Goal: Task Accomplishment & Management: Use online tool/utility

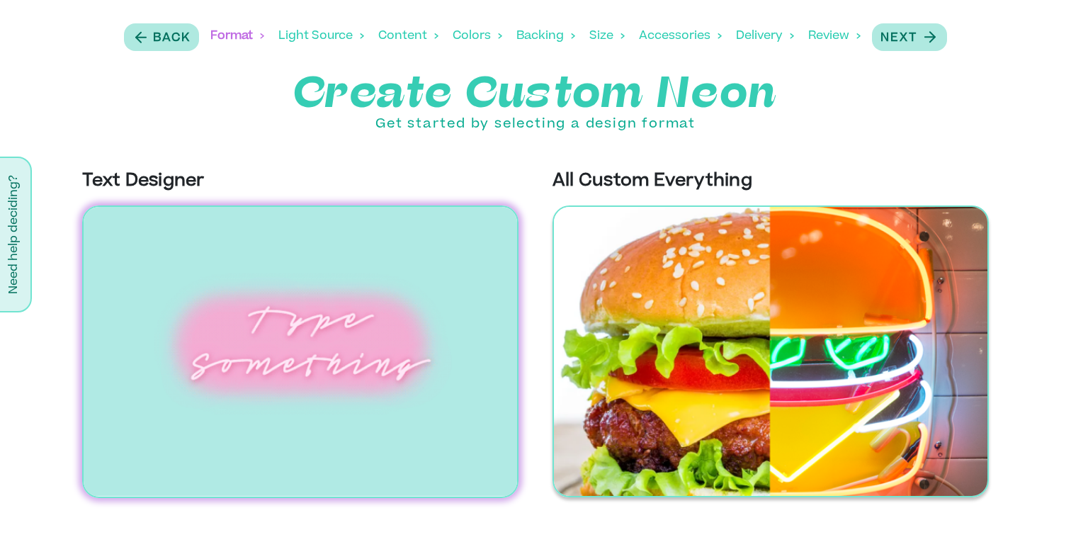
click at [918, 338] on img at bounding box center [771, 352] width 437 height 292
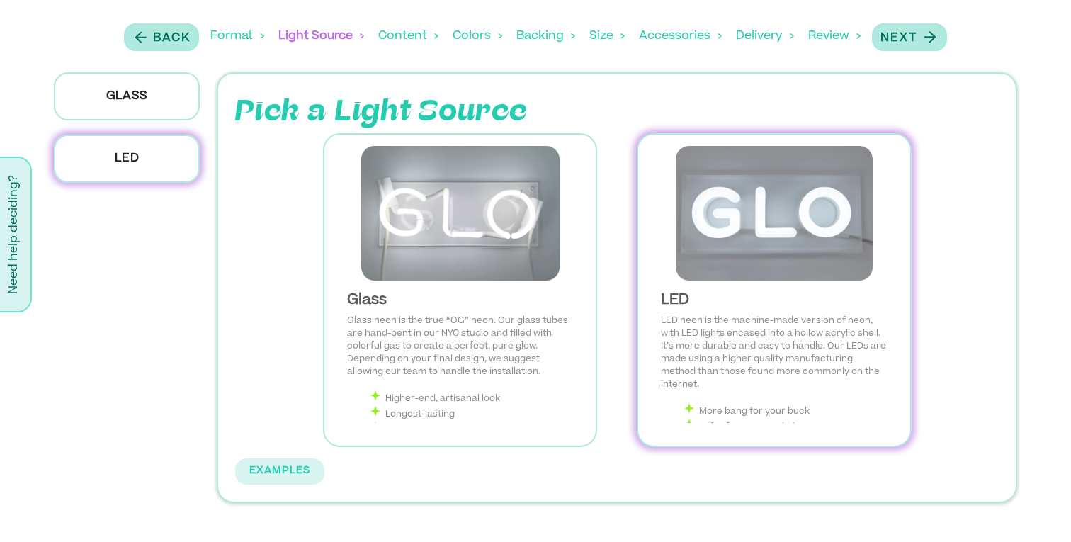
click at [725, 226] on img at bounding box center [774, 213] width 249 height 135
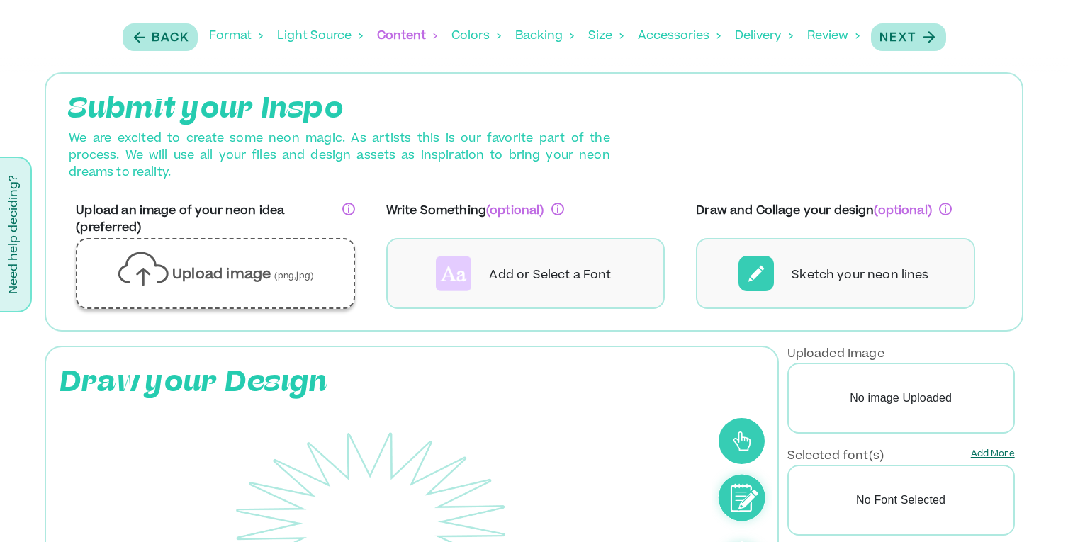
click at [293, 287] on div "Upload image (png,jpg)" at bounding box center [215, 273] width 254 height 47
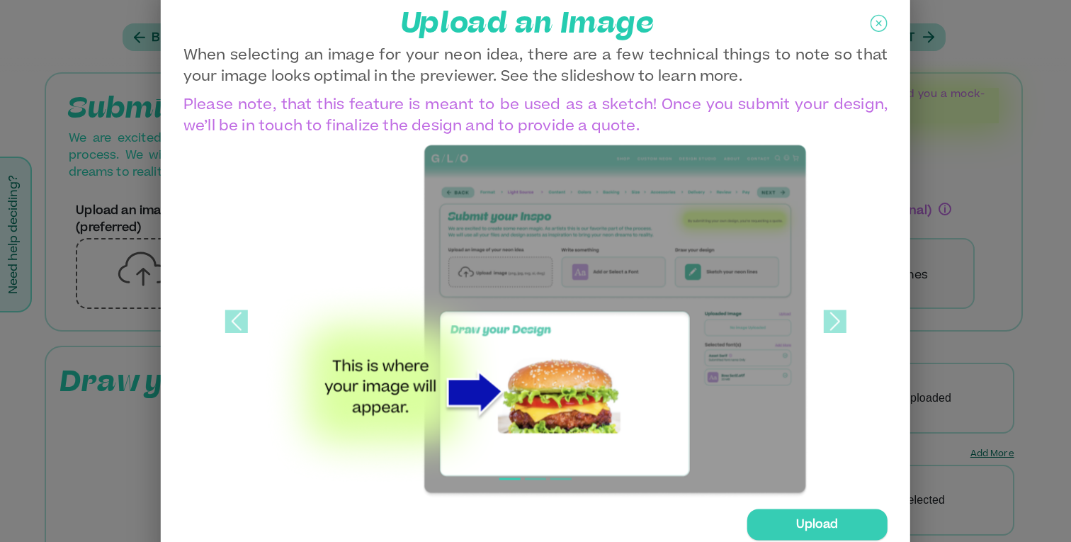
click at [847, 517] on div "Upload" at bounding box center [817, 524] width 141 height 31
click at [0, 0] on input "Upload" at bounding box center [0, 0] width 0 height 0
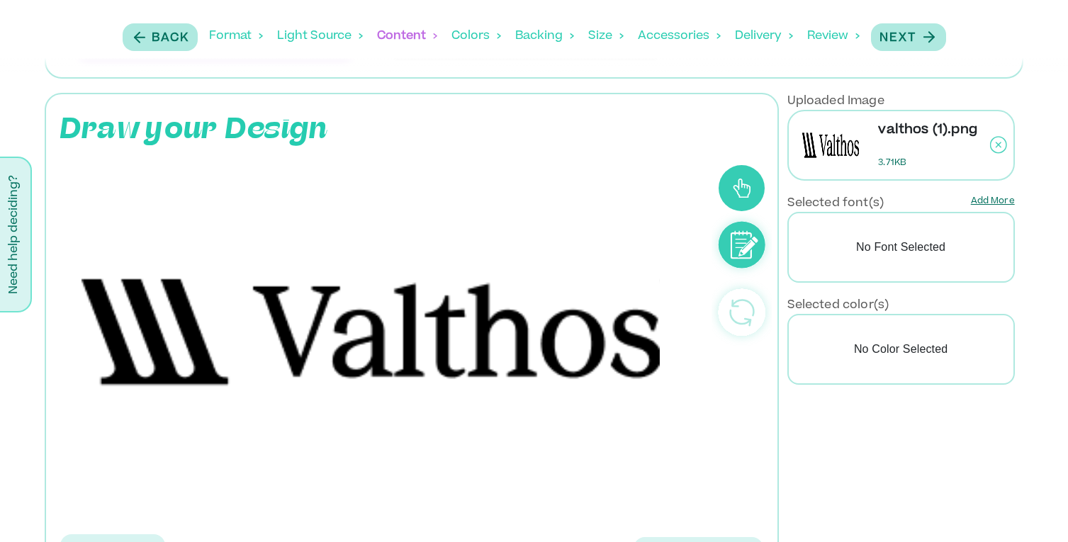
scroll to position [311, 0]
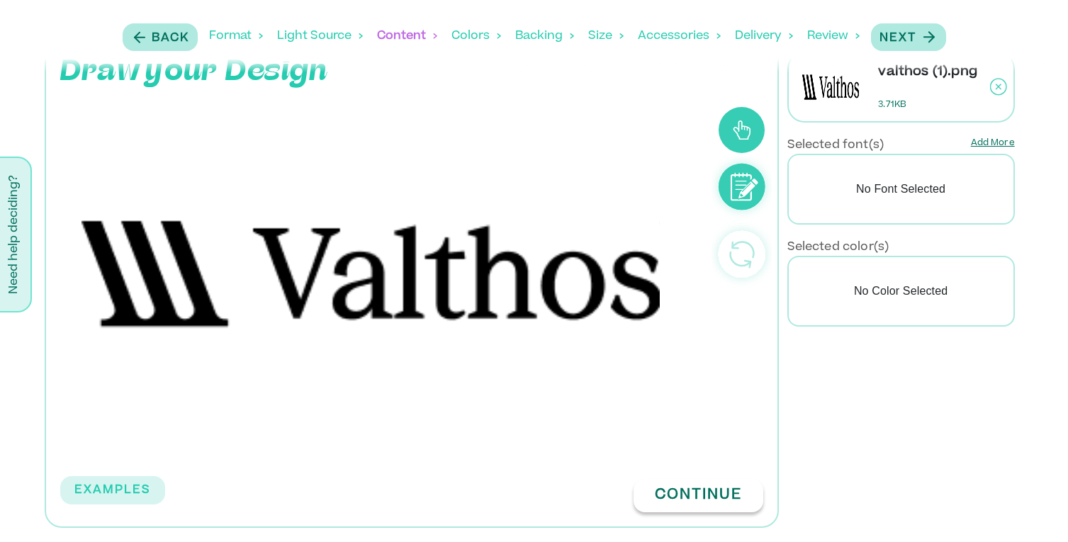
click at [668, 498] on button "Continue" at bounding box center [699, 495] width 130 height 33
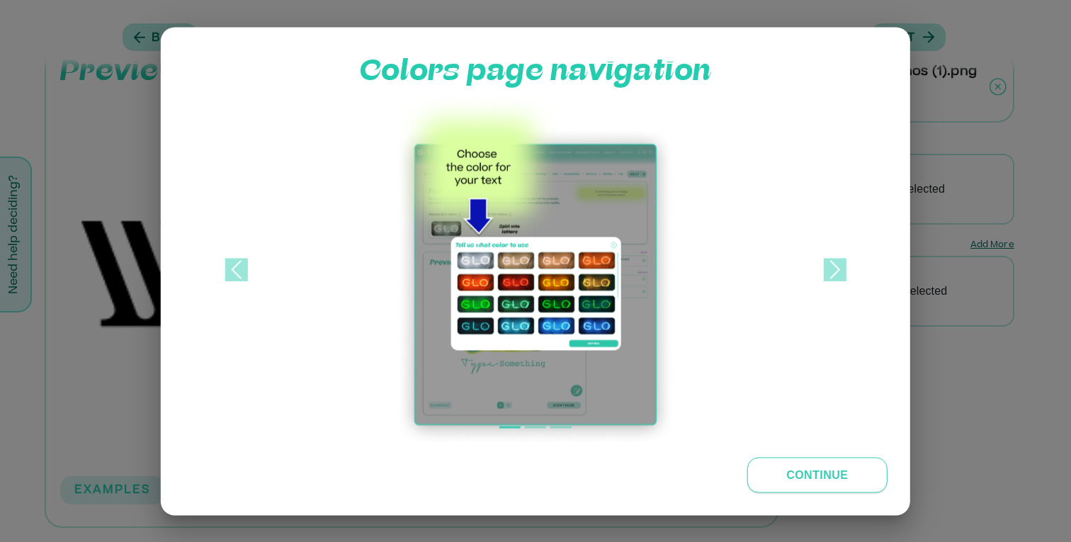
click at [778, 476] on button "Continue" at bounding box center [817, 474] width 141 height 35
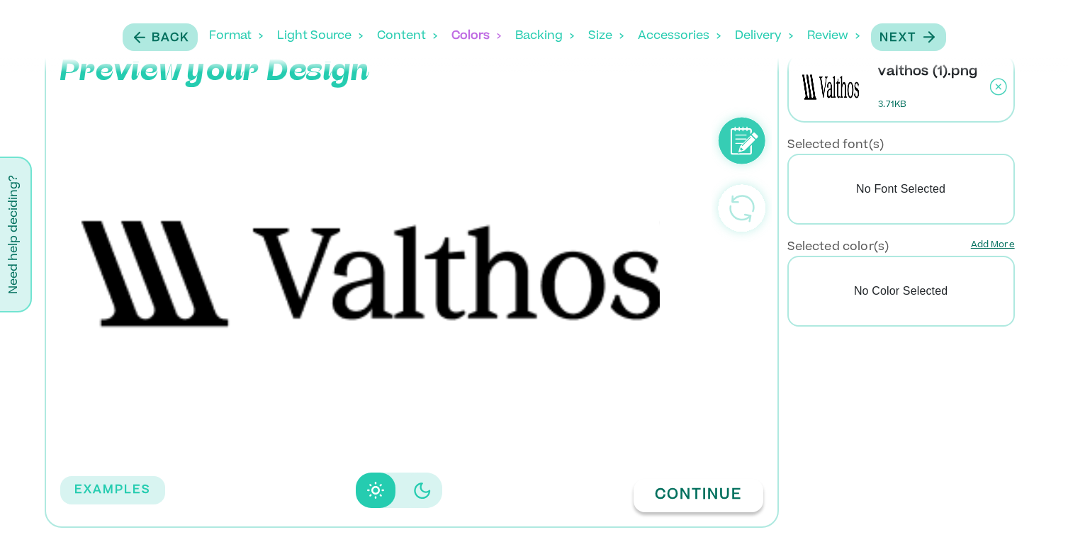
click at [703, 504] on button "Continue" at bounding box center [699, 495] width 130 height 33
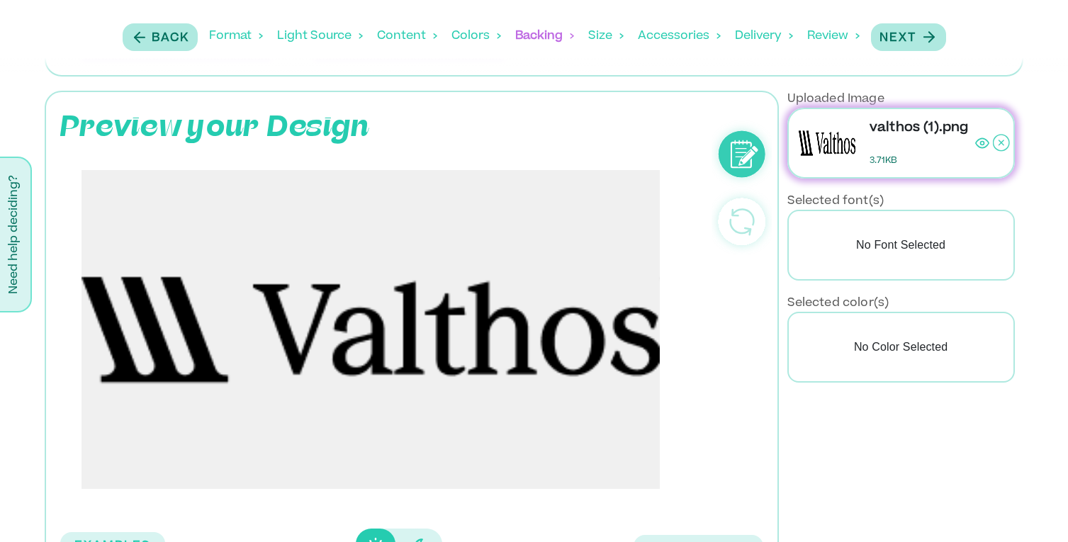
scroll to position [248, 0]
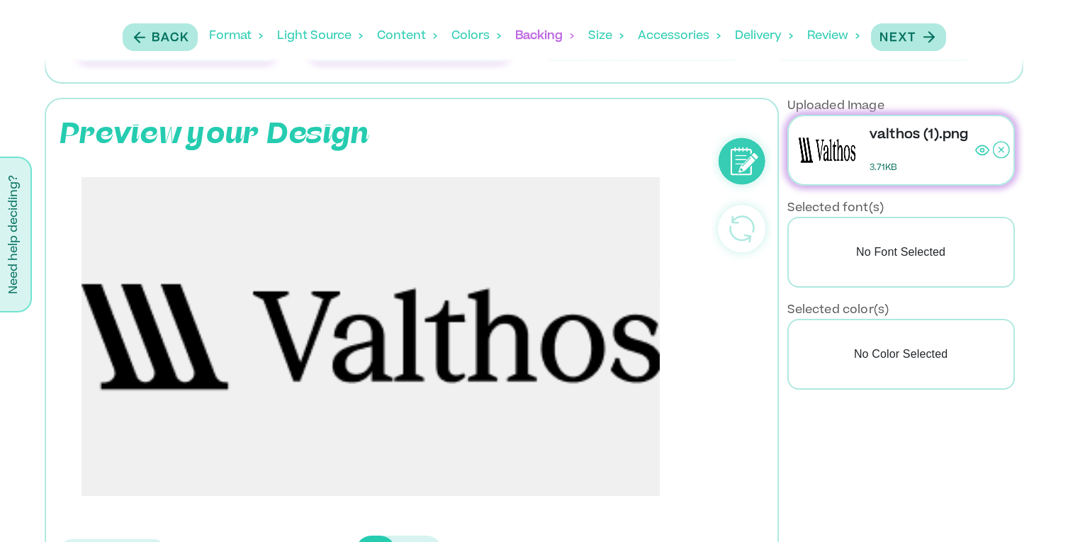
click at [882, 350] on p "No Color Selected" at bounding box center [900, 354] width 227 height 71
click at [872, 311] on p "Selected color(s)" at bounding box center [838, 310] width 102 height 17
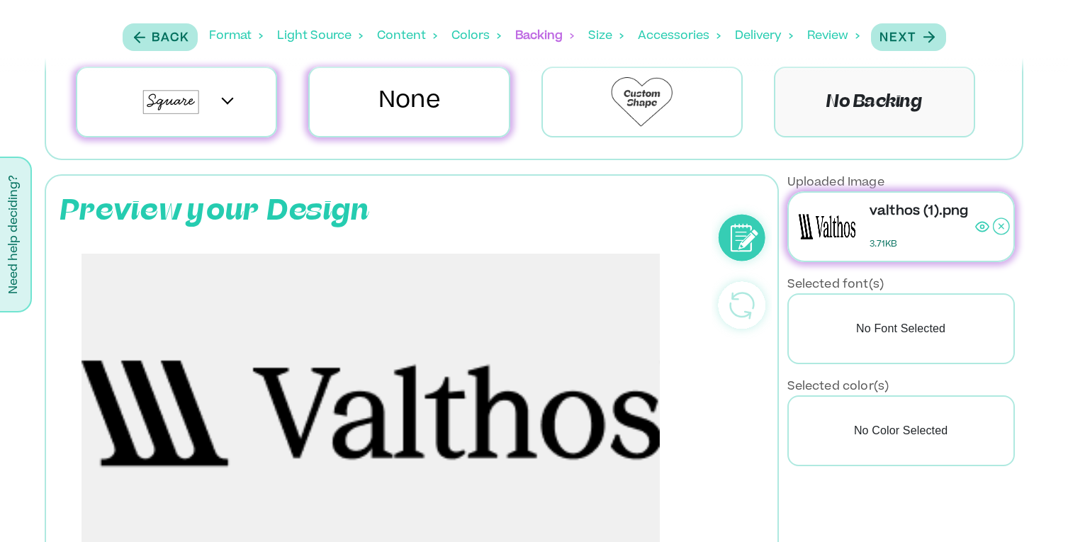
scroll to position [311, 0]
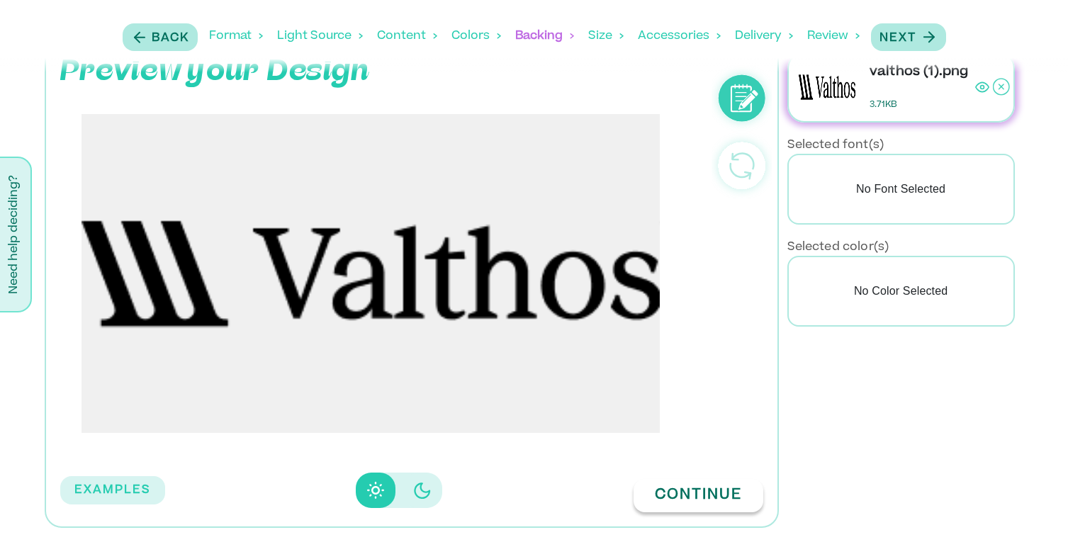
click at [702, 497] on button "Continue" at bounding box center [699, 495] width 130 height 33
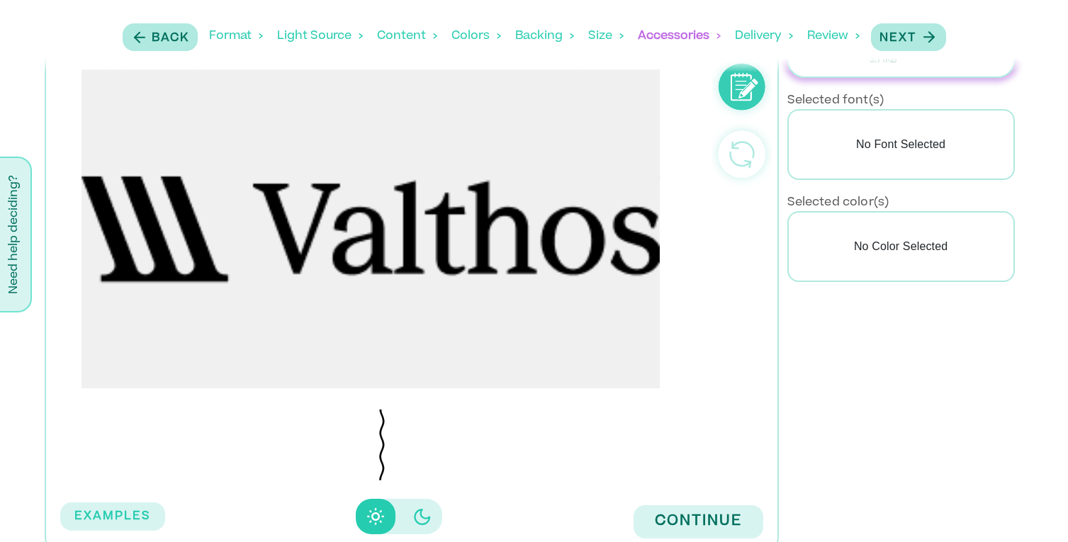
scroll to position [382, 0]
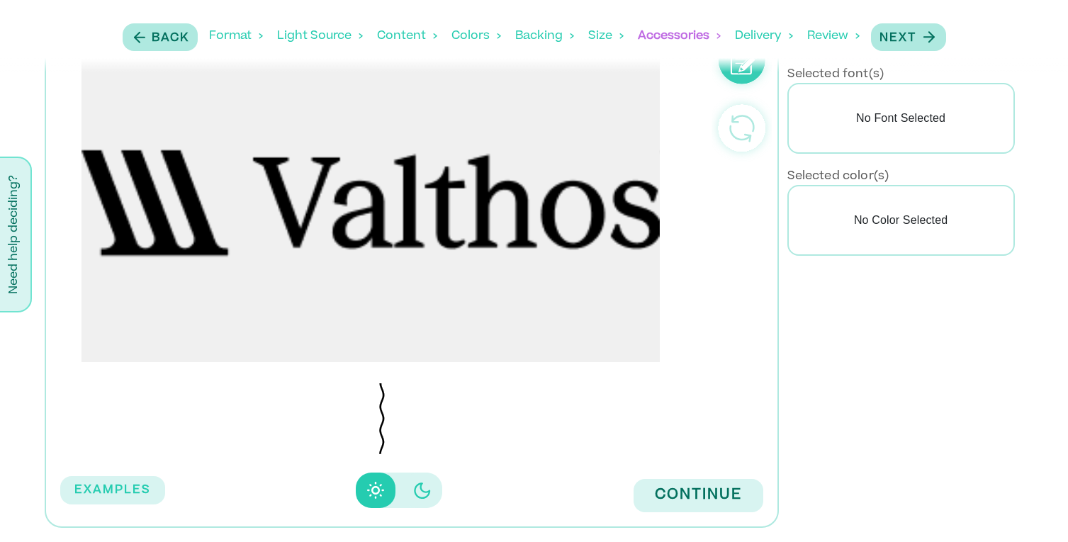
click at [702, 502] on button "Continue" at bounding box center [699, 495] width 130 height 33
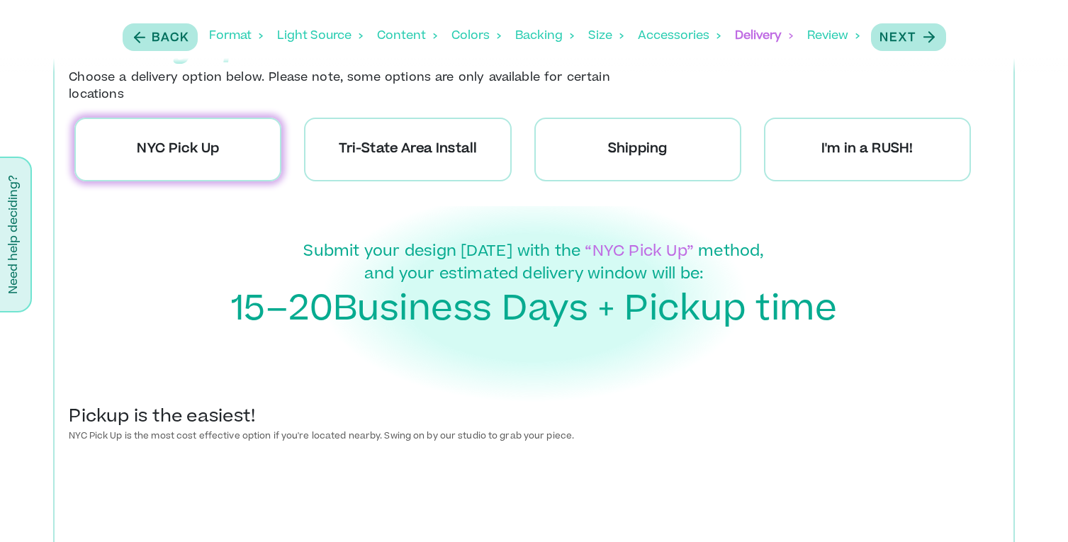
scroll to position [64, 0]
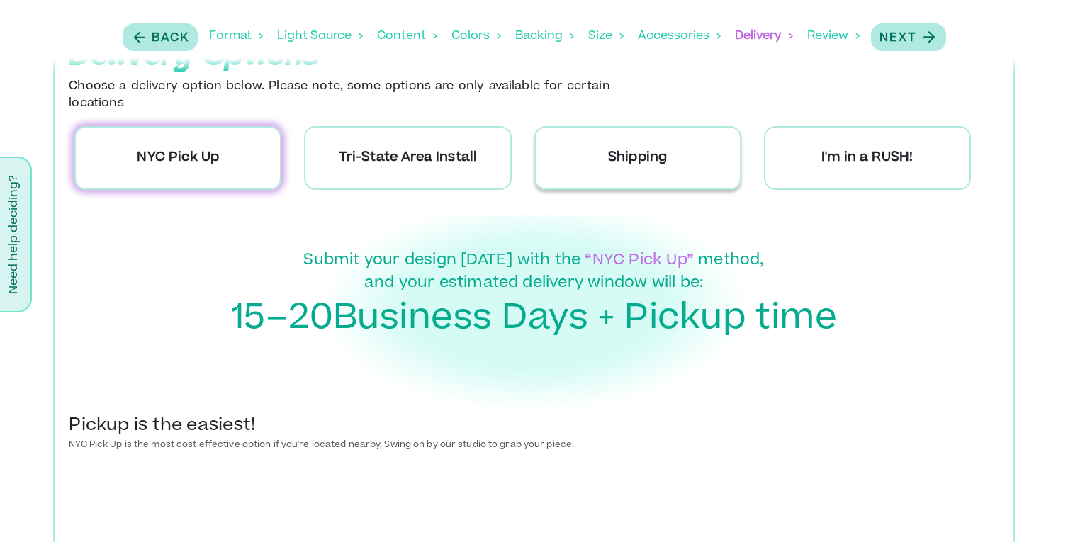
click at [592, 161] on div "Shipping" at bounding box center [637, 158] width 207 height 64
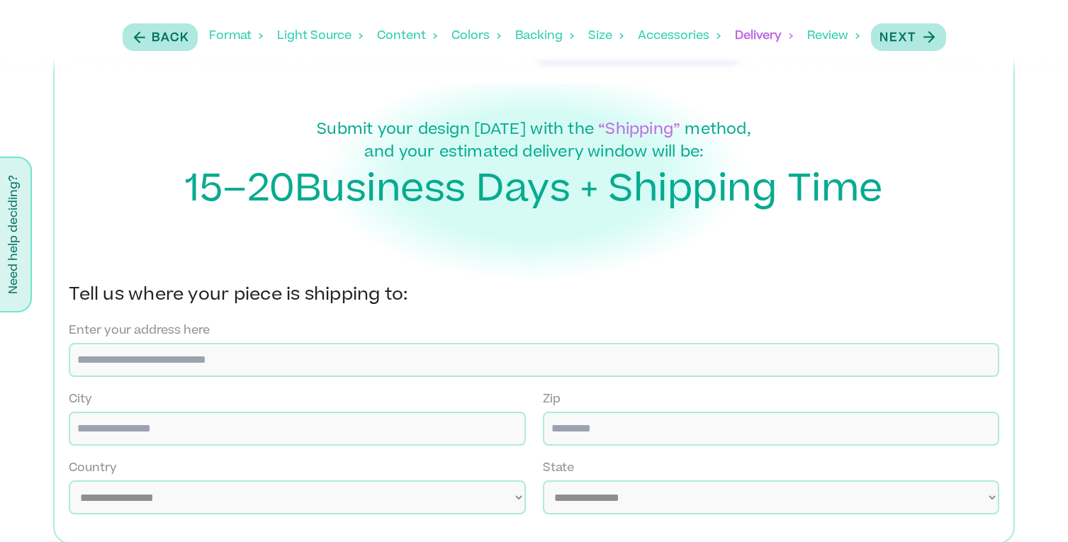
scroll to position [210, 0]
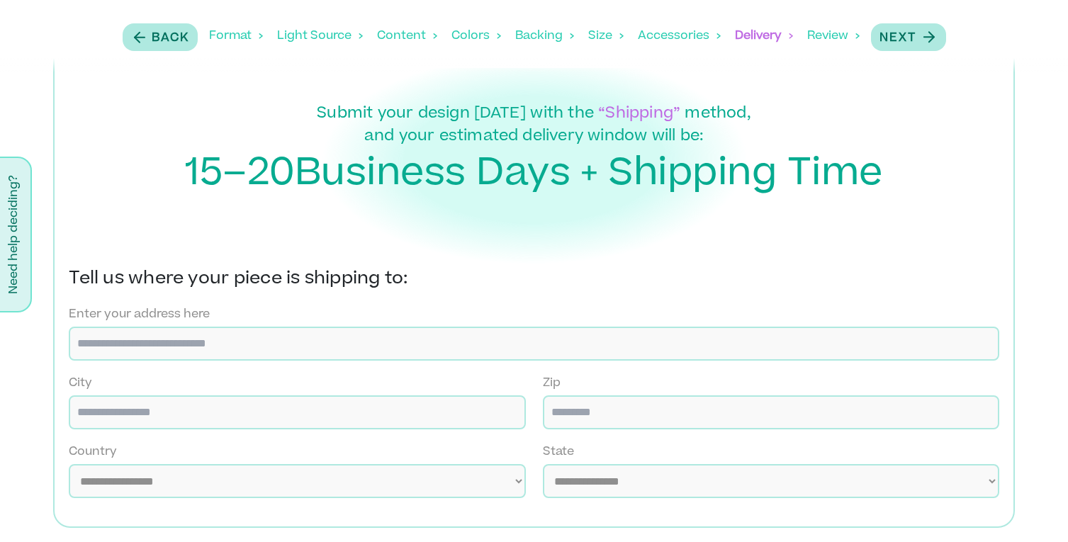
click at [537, 332] on input at bounding box center [534, 344] width 930 height 34
type input "**********"
click at [482, 418] on input at bounding box center [297, 412] width 456 height 34
type input "********"
click at [752, 411] on input at bounding box center [771, 412] width 456 height 34
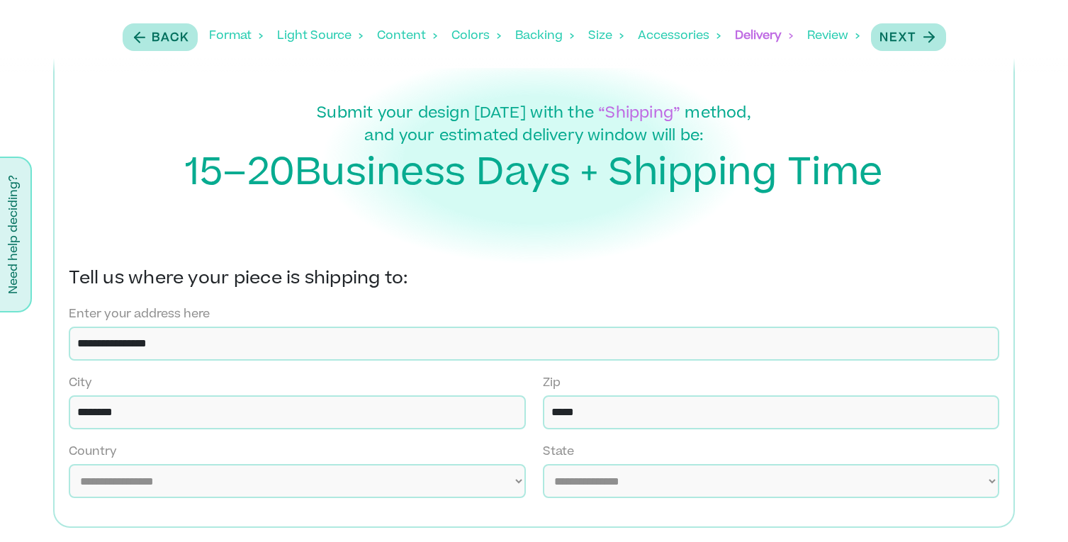
type input "*****"
click at [338, 481] on select "**********" at bounding box center [297, 481] width 456 height 34
select select "**"
click at [590, 470] on select "**********" at bounding box center [771, 481] width 456 height 34
select select "********"
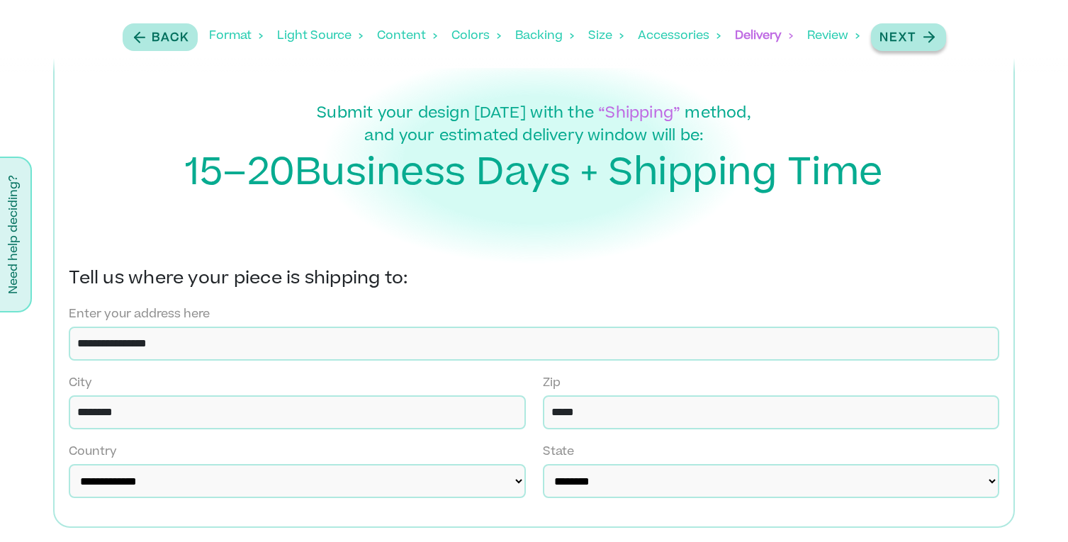
click at [911, 41] on p "Next" at bounding box center [897, 38] width 37 height 17
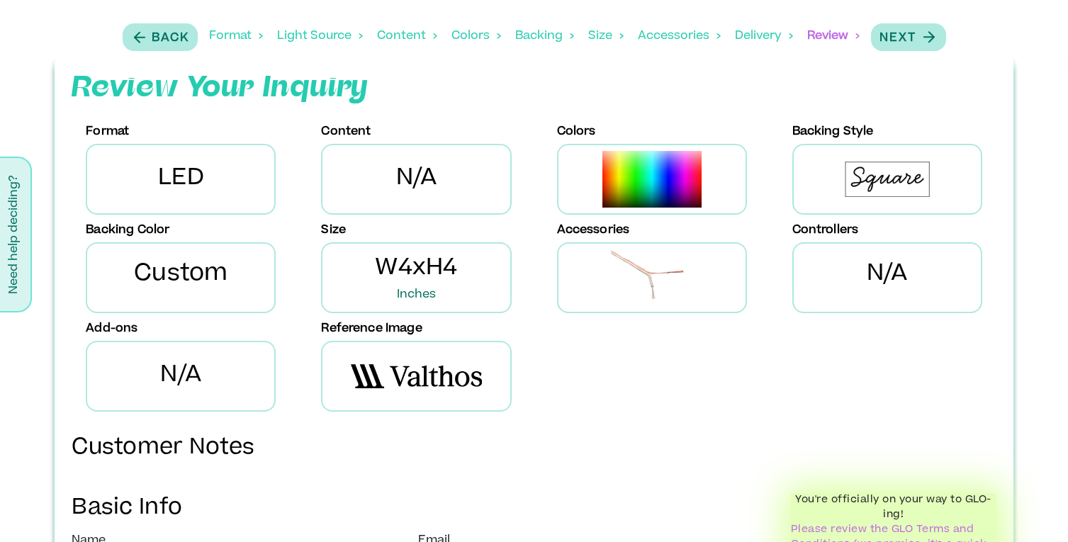
scroll to position [34, 0]
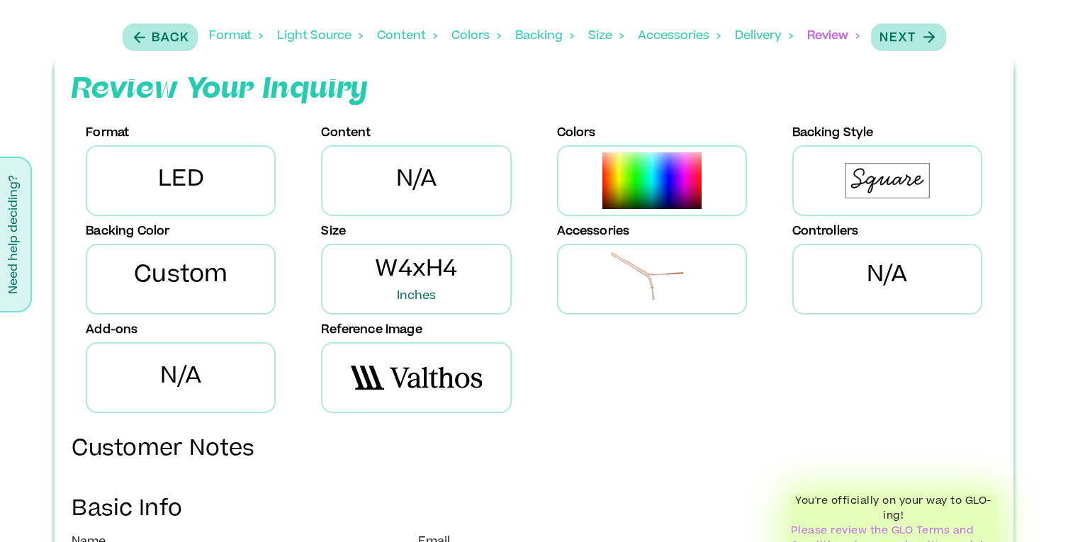
click at [657, 191] on img at bounding box center [651, 180] width 99 height 57
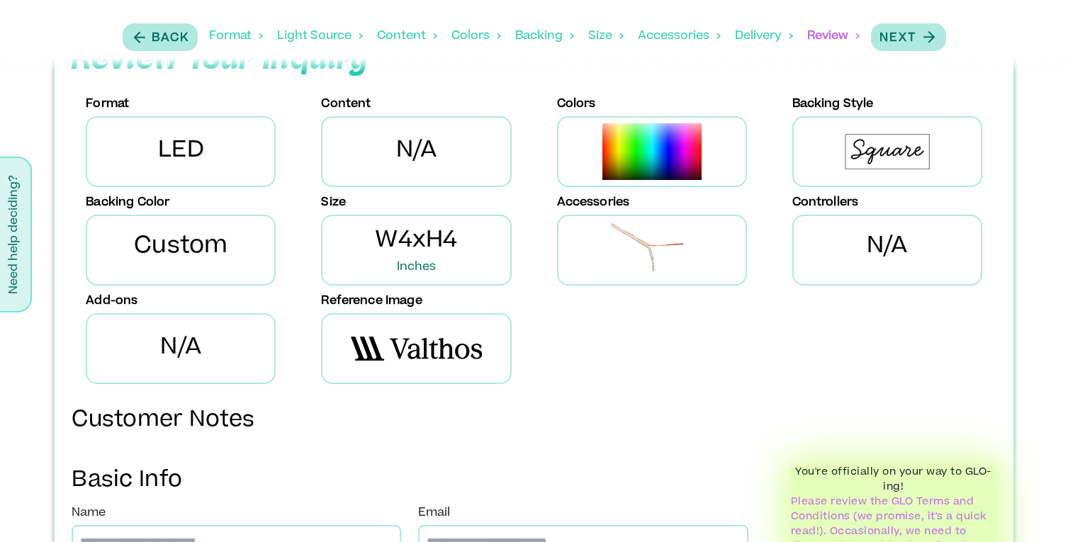
scroll to position [74, 0]
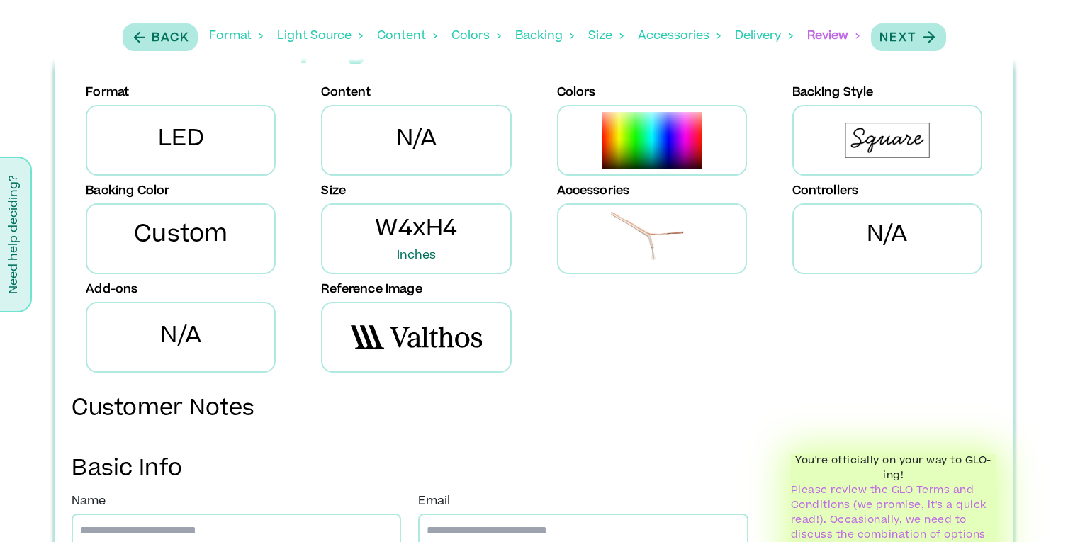
click at [405, 258] on span "Inches" at bounding box center [416, 255] width 83 height 17
click at [409, 229] on span "W4xH4 Inches" at bounding box center [416, 238] width 83 height 51
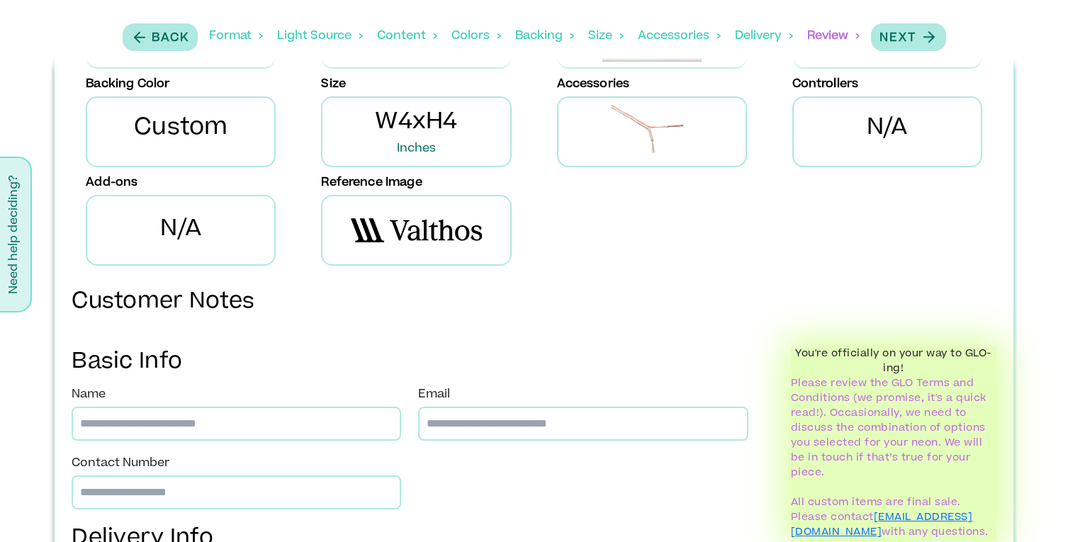
scroll to position [198, 0]
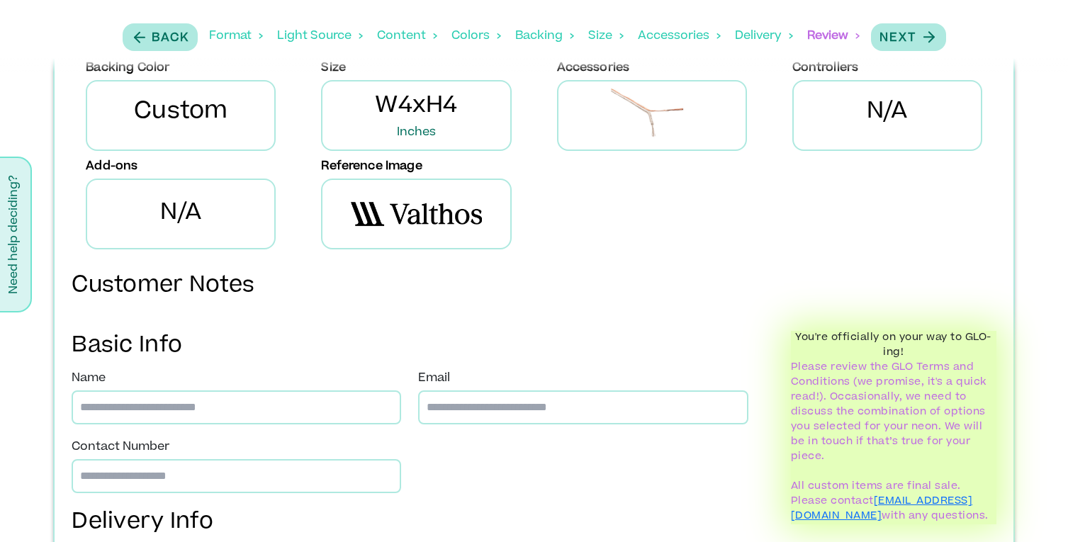
click at [314, 406] on input at bounding box center [237, 407] width 330 height 34
type input "**********"
click at [472, 413] on input at bounding box center [583, 407] width 330 height 34
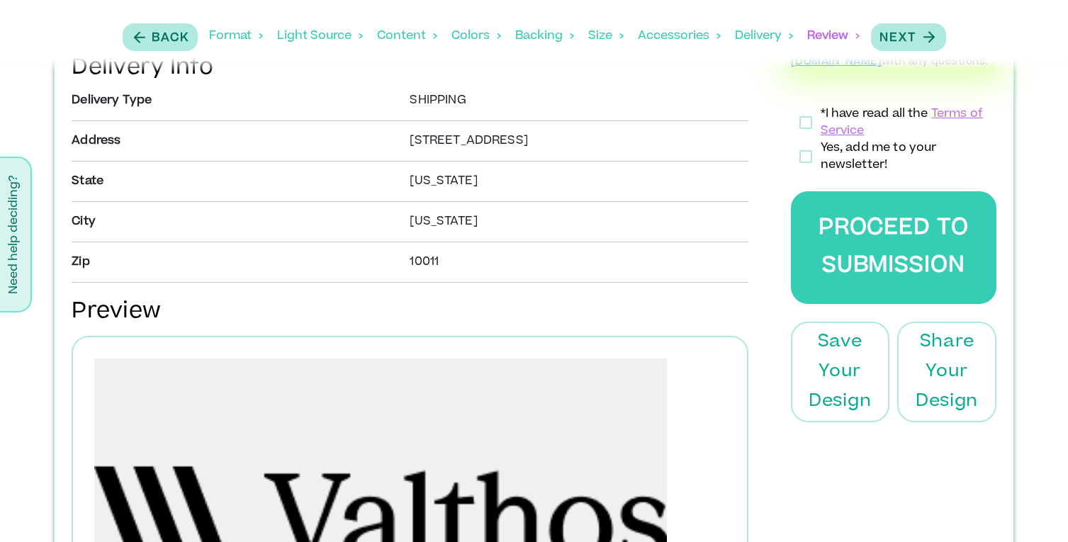
scroll to position [680, 0]
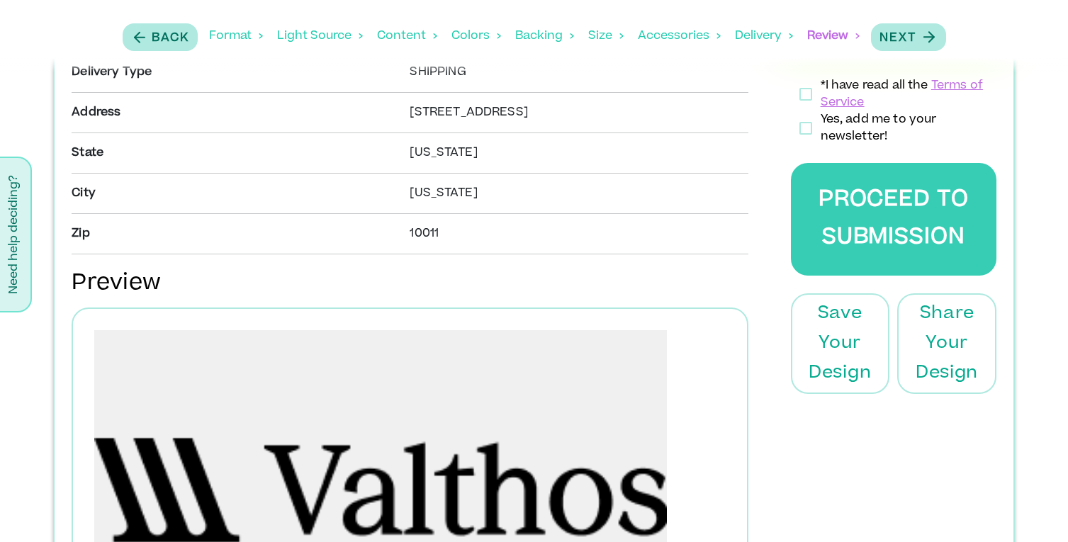
type input "**********"
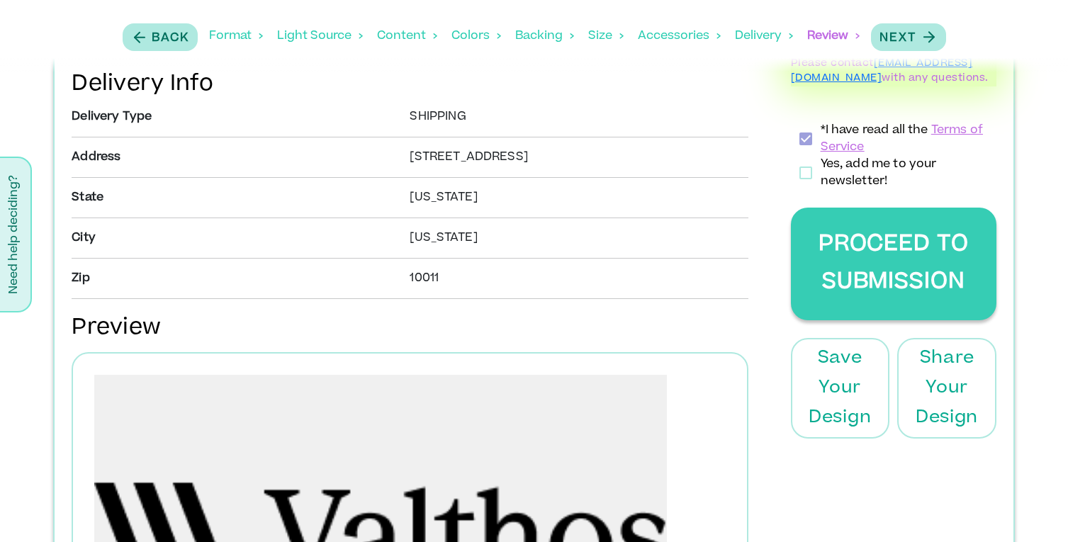
scroll to position [636, 0]
click at [886, 288] on button "Proceed to Submission" at bounding box center [894, 263] width 206 height 113
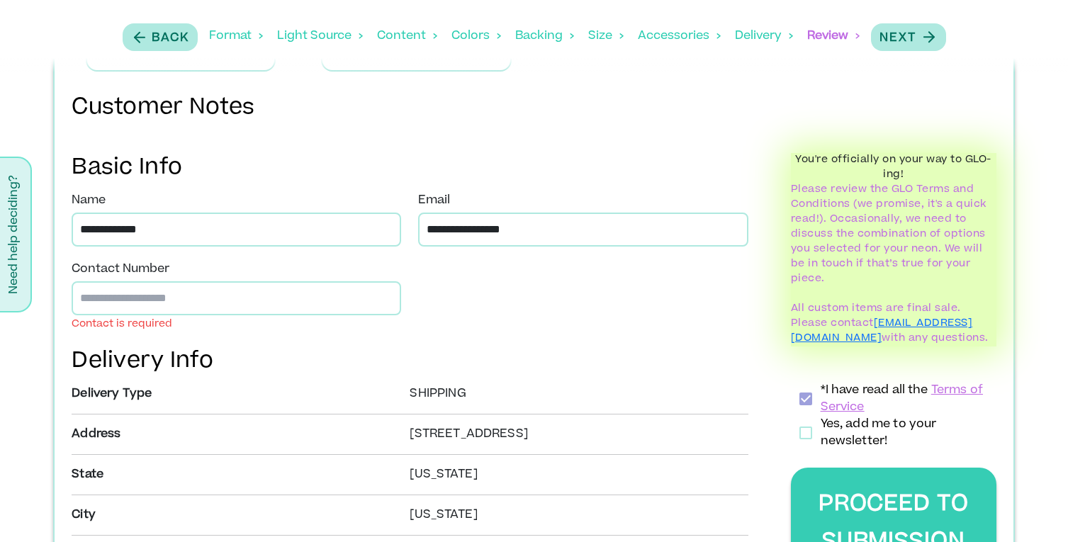
scroll to position [358, 0]
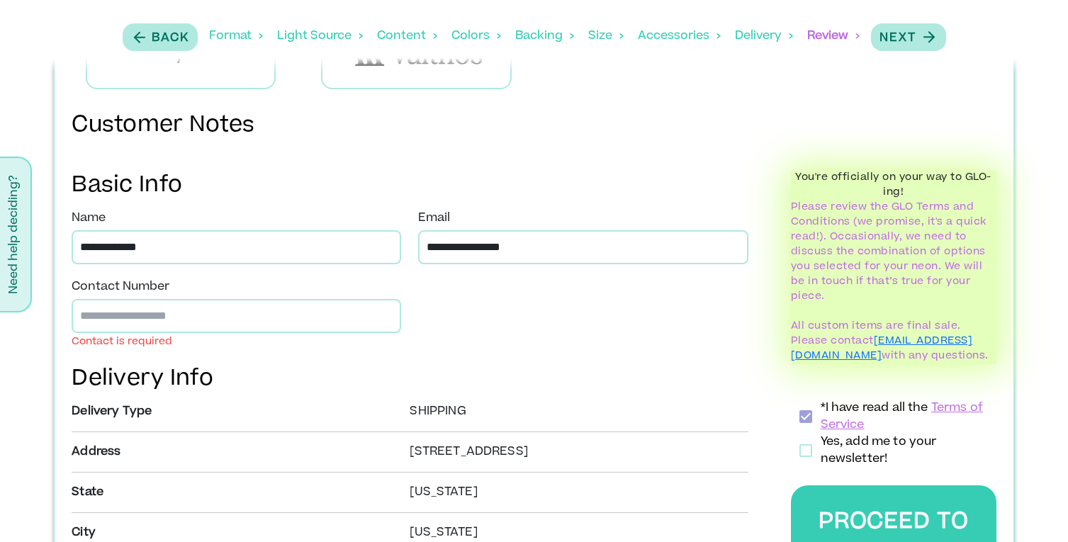
click at [280, 332] on input "number" at bounding box center [237, 316] width 330 height 34
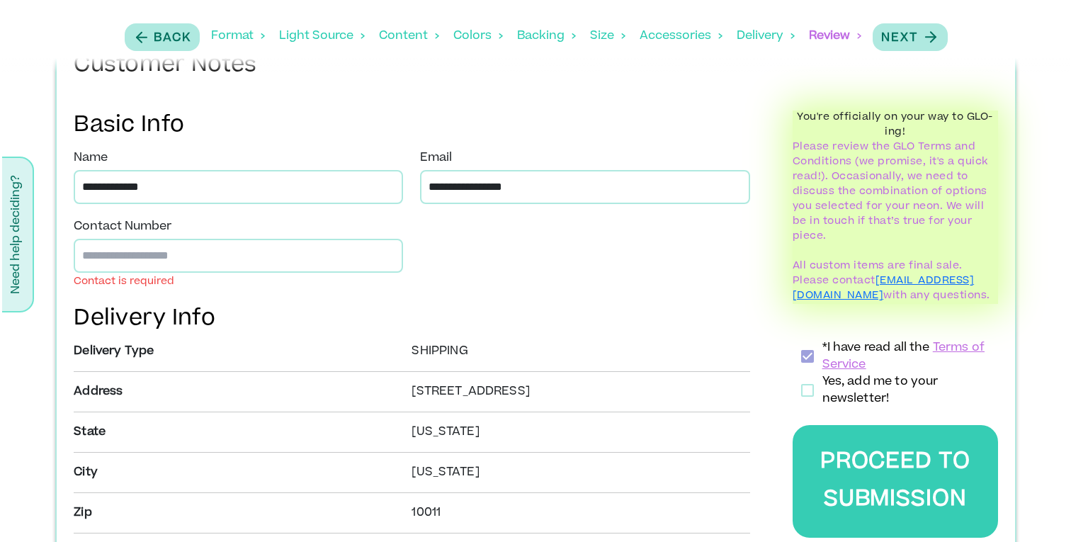
scroll to position [420, 0]
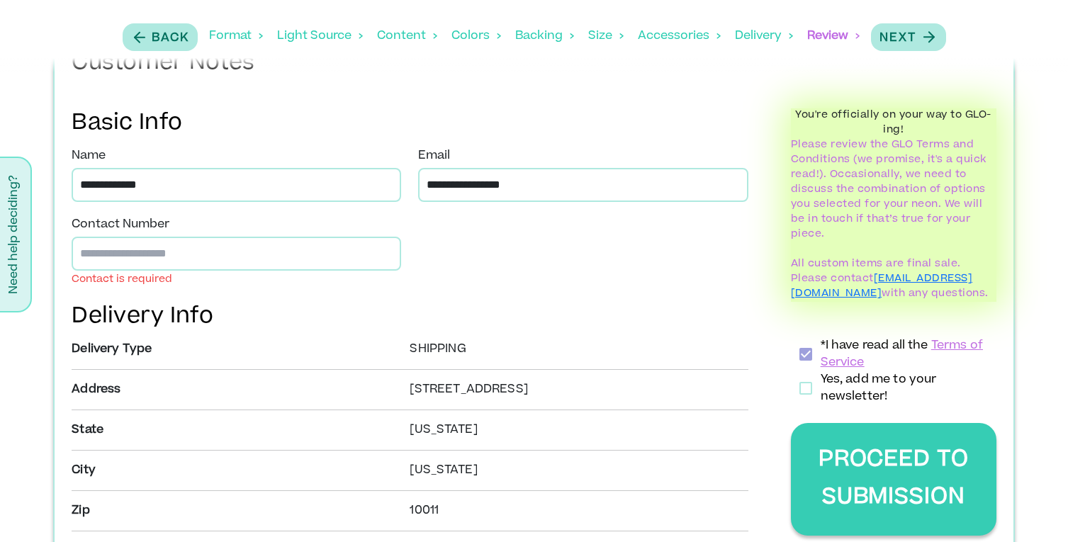
type input "**********"
click at [833, 463] on button "Proceed to Submission" at bounding box center [894, 479] width 206 height 113
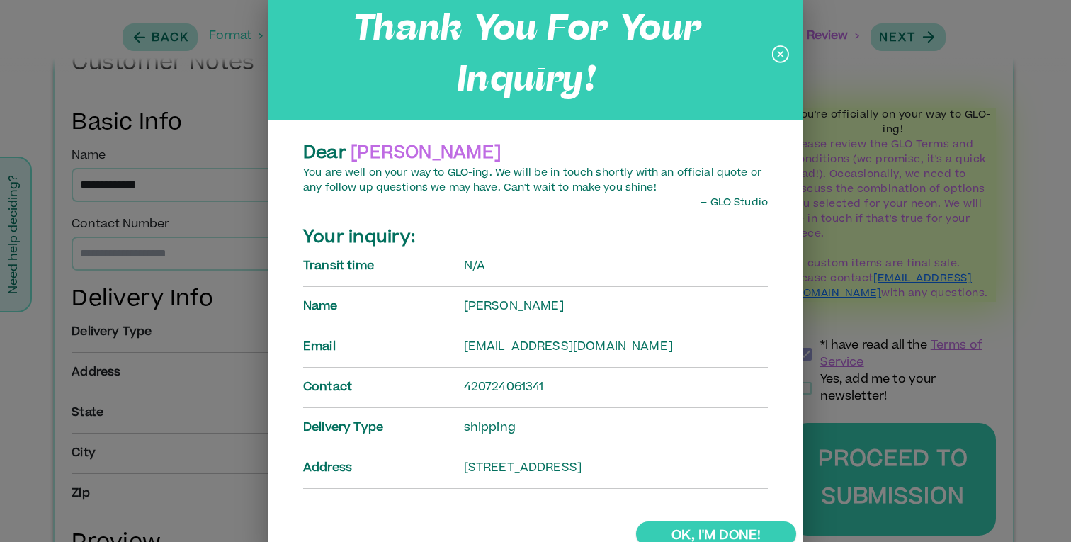
click at [721, 530] on link "Ok, I'm done!" at bounding box center [716, 534] width 160 height 25
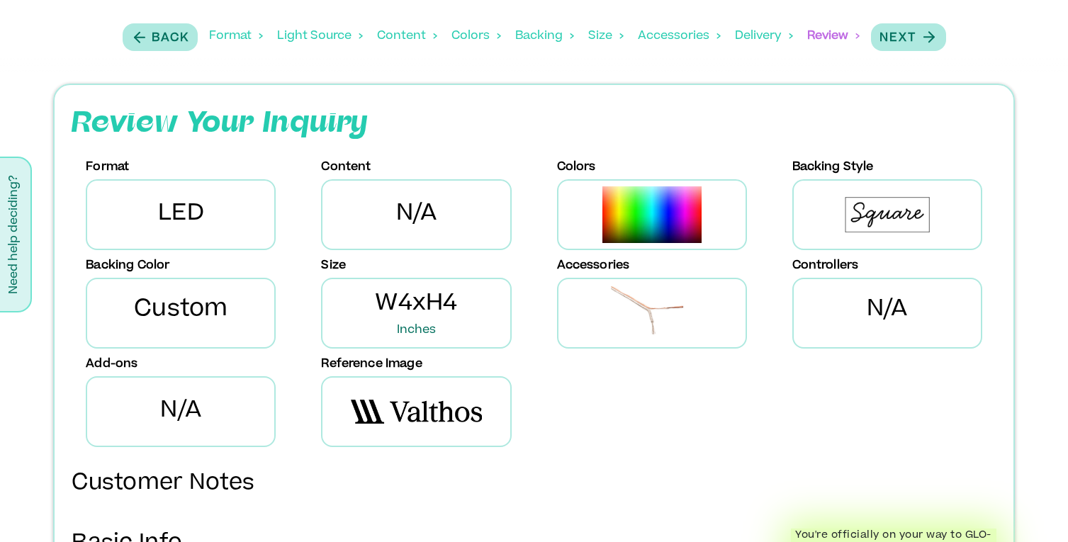
click at [235, 35] on div "Format" at bounding box center [236, 36] width 54 height 44
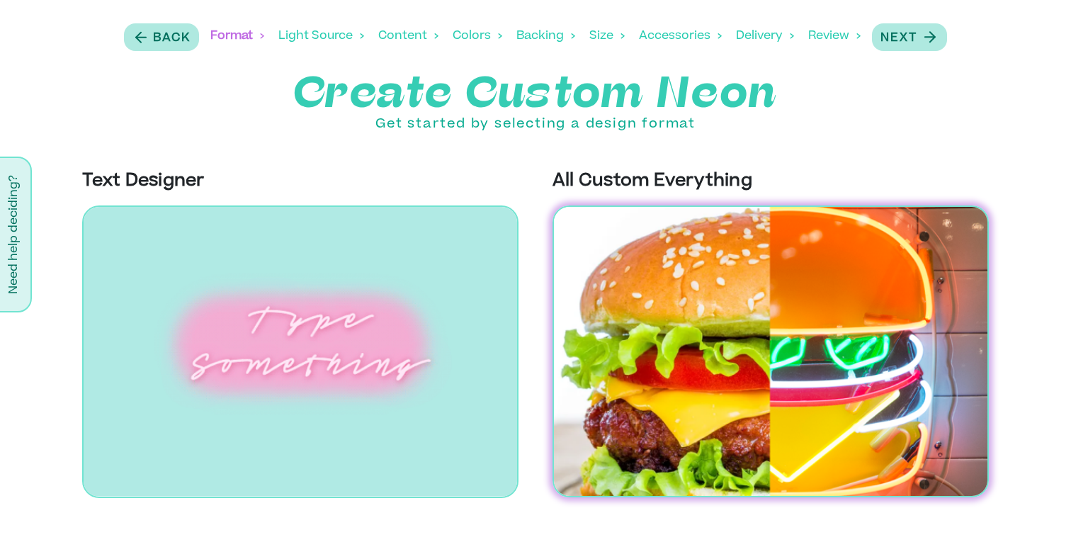
click at [655, 281] on img at bounding box center [771, 352] width 437 height 292
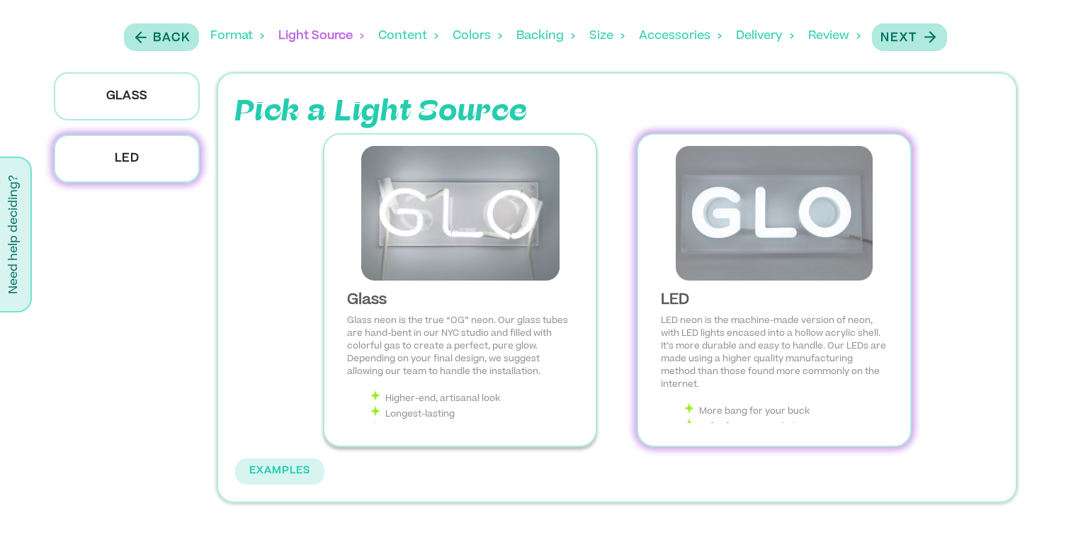
click at [462, 230] on img at bounding box center [460, 213] width 249 height 135
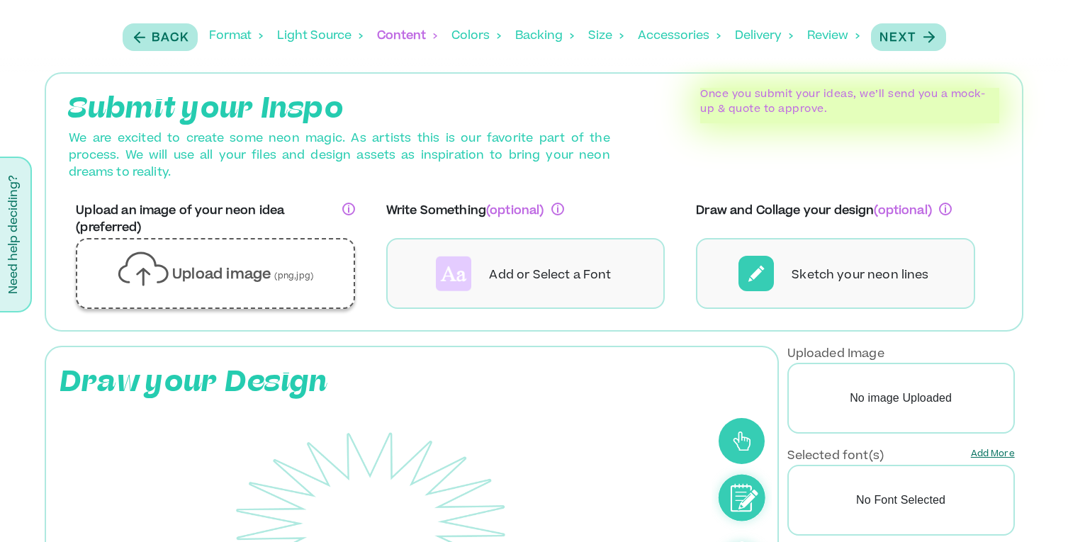
click at [315, 271] on div "Upload image (png,jpg)" at bounding box center [215, 273] width 254 height 47
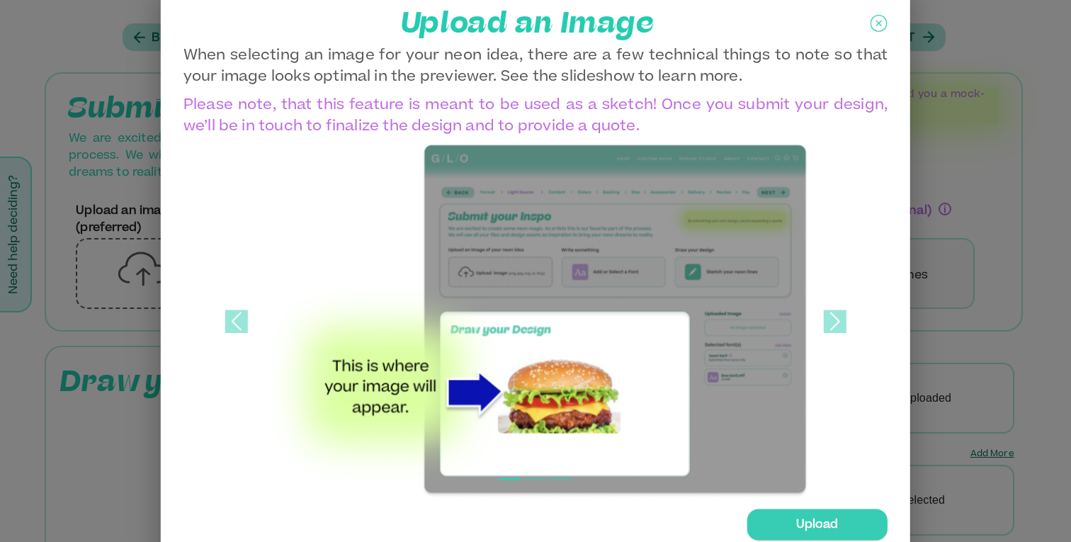
click at [820, 523] on div "Upload" at bounding box center [817, 524] width 141 height 31
click at [0, 0] on input "Upload" at bounding box center [0, 0] width 0 height 0
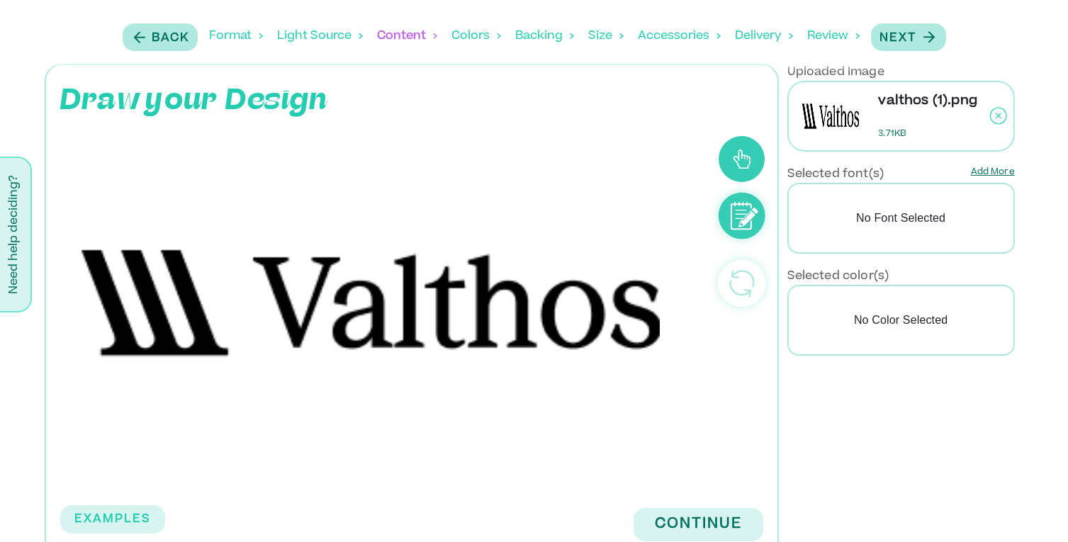
scroll to position [311, 0]
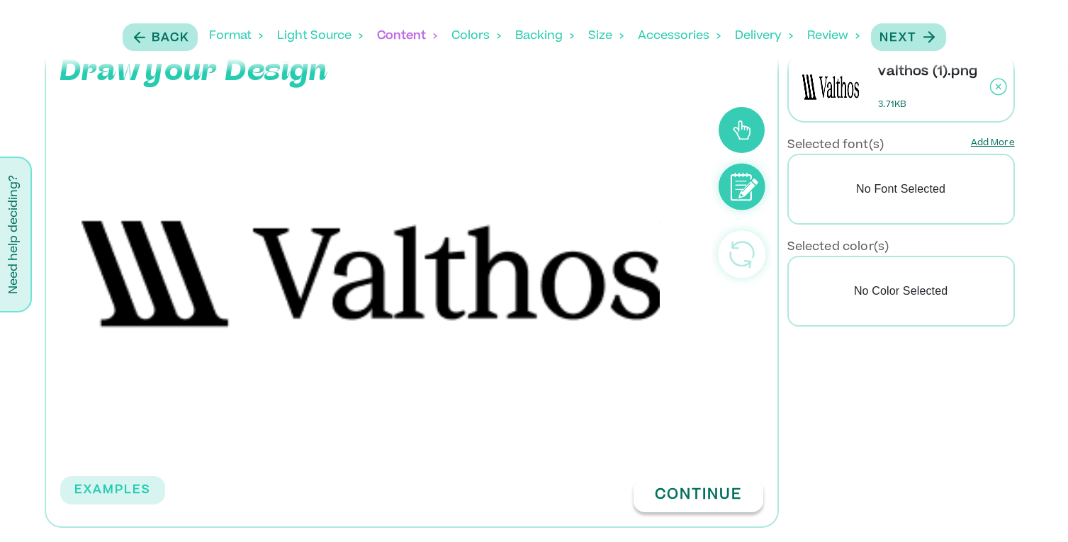
click at [675, 490] on button "Continue" at bounding box center [699, 495] width 130 height 33
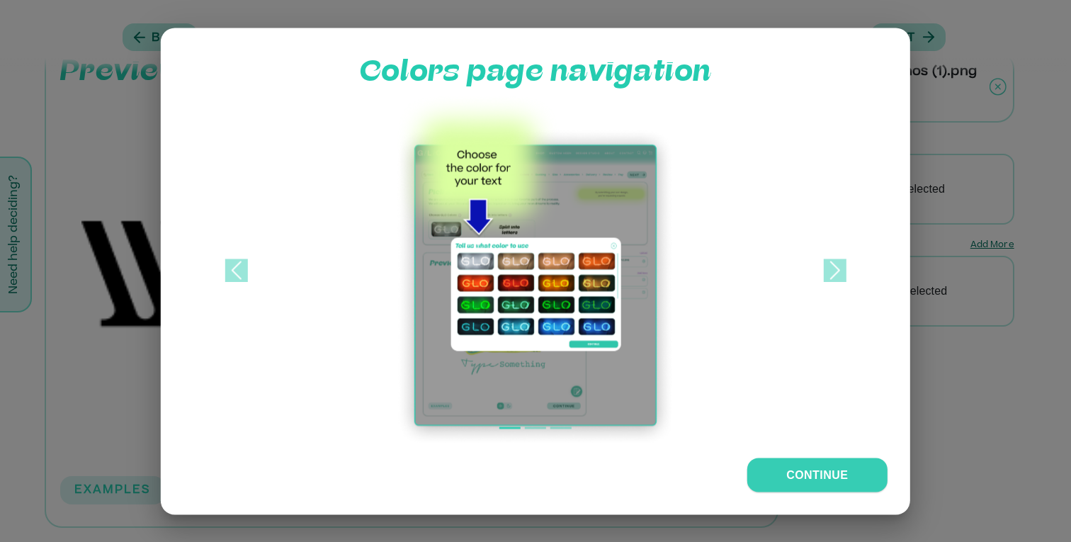
click at [550, 290] on img at bounding box center [536, 270] width 282 height 354
click at [833, 260] on span at bounding box center [835, 270] width 23 height 23
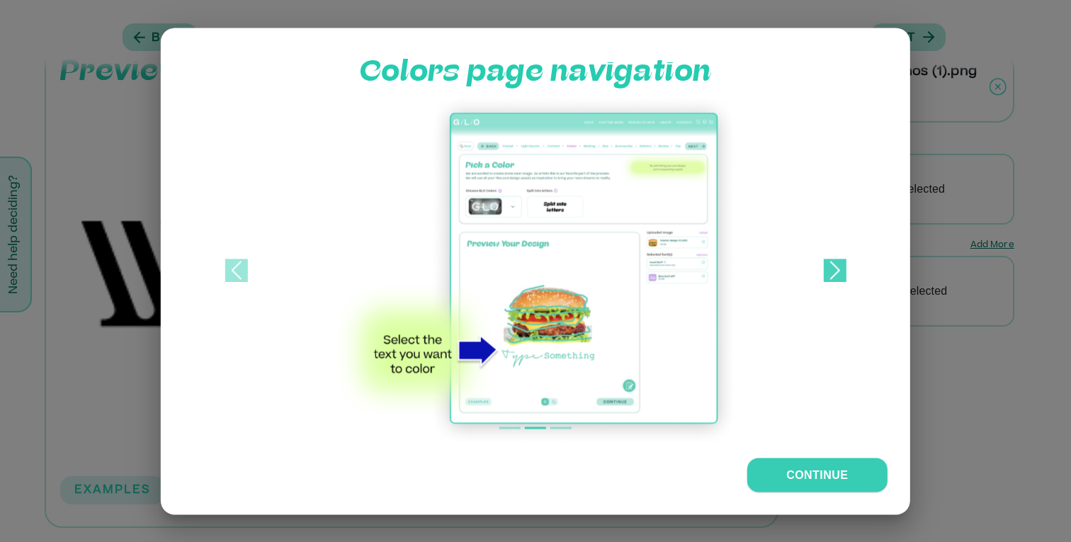
click at [833, 260] on span at bounding box center [835, 270] width 23 height 23
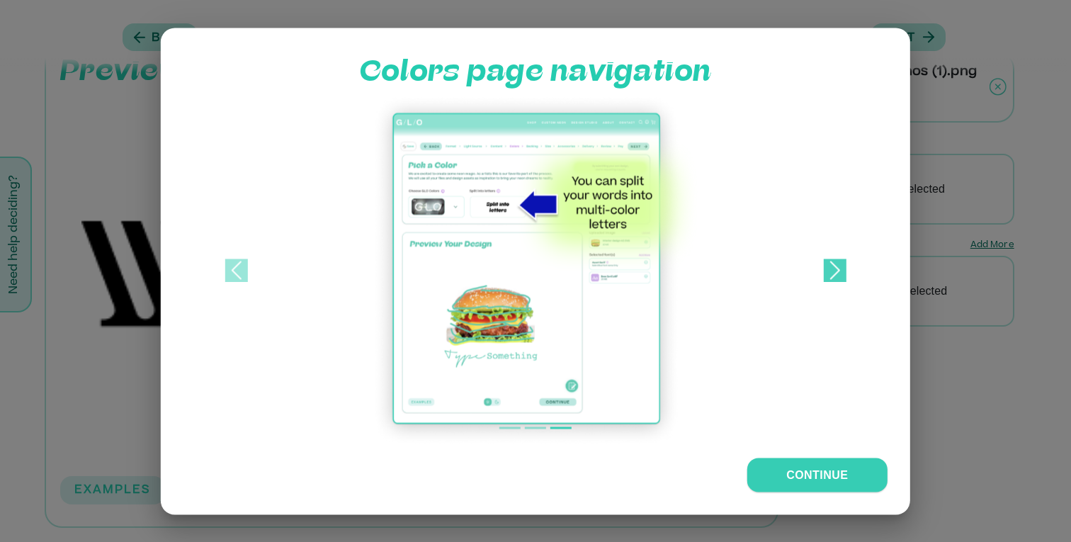
click at [833, 260] on span at bounding box center [835, 270] width 23 height 23
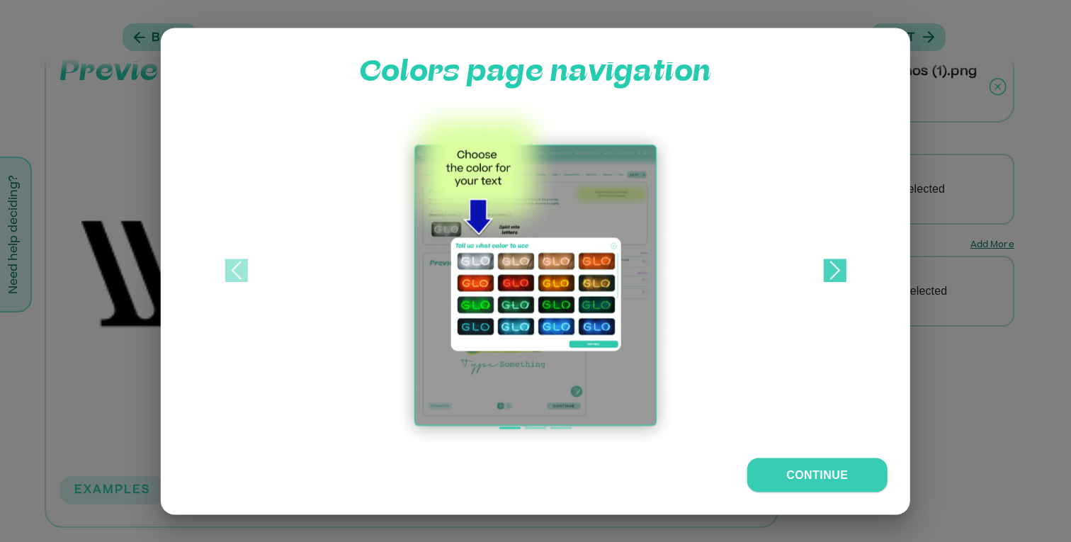
click at [833, 260] on span at bounding box center [835, 270] width 23 height 23
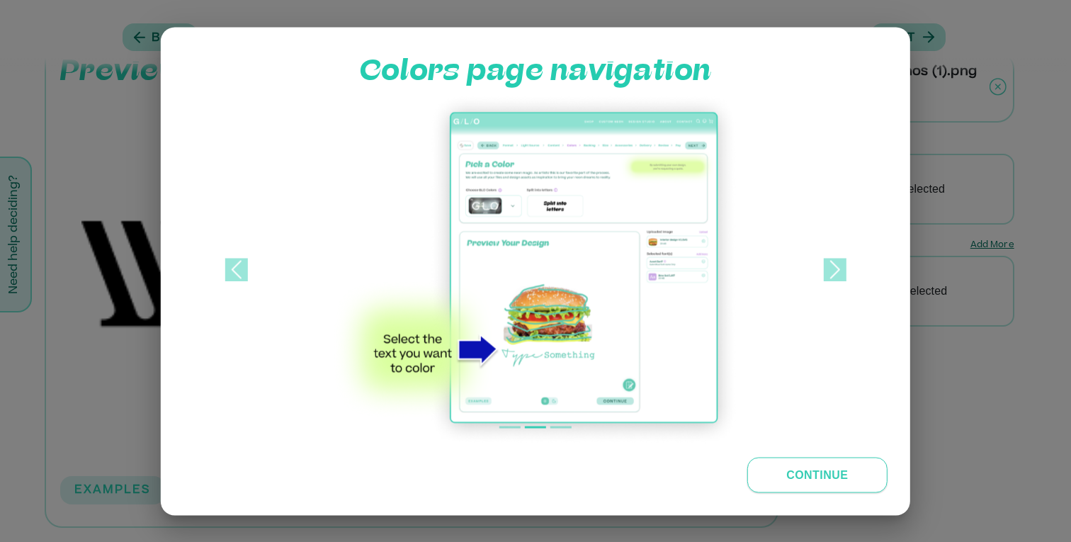
click at [795, 476] on button "Continue" at bounding box center [817, 474] width 141 height 35
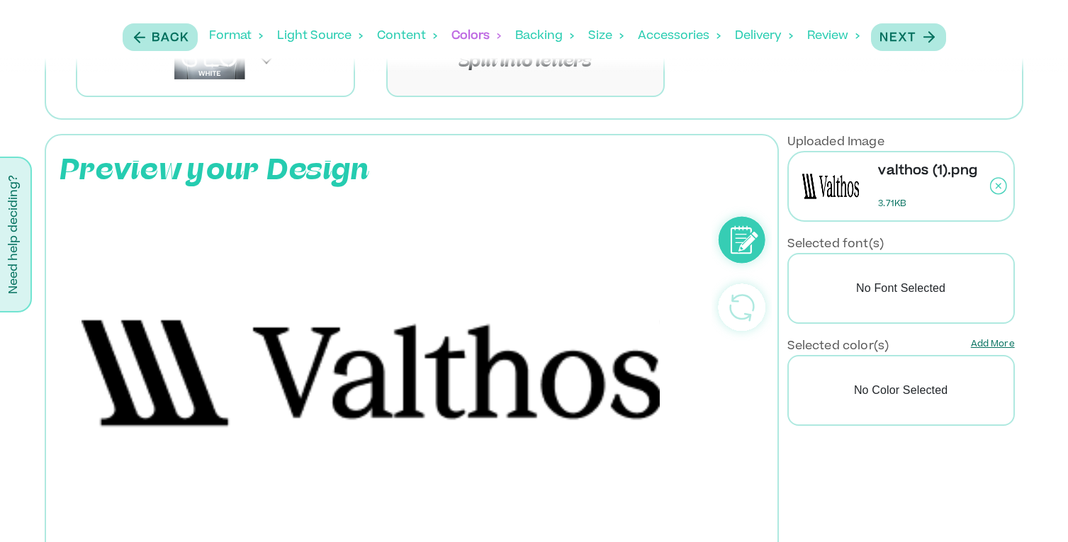
scroll to position [213, 0]
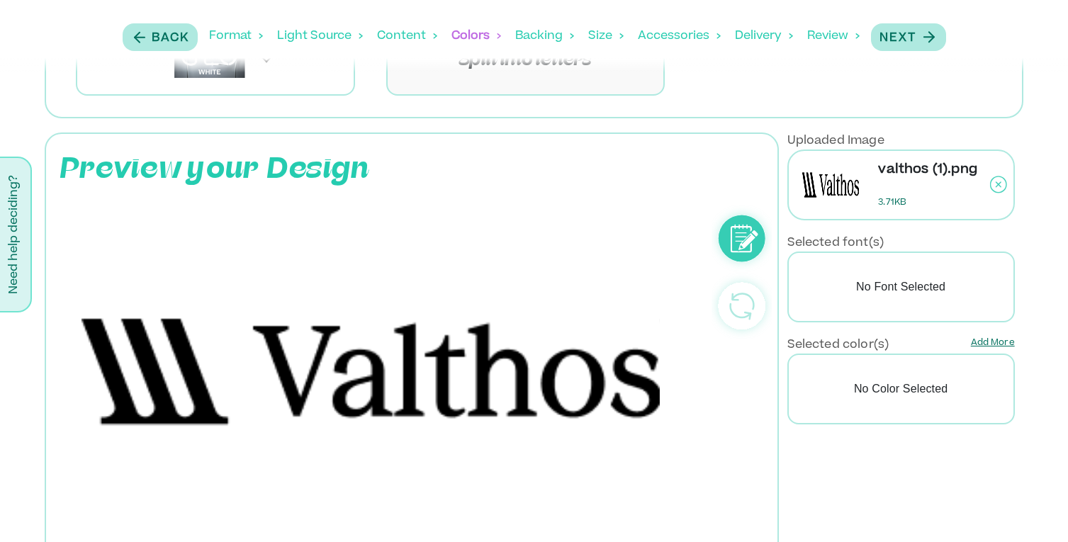
click at [751, 243] on icon at bounding box center [740, 238] width 21 height 28
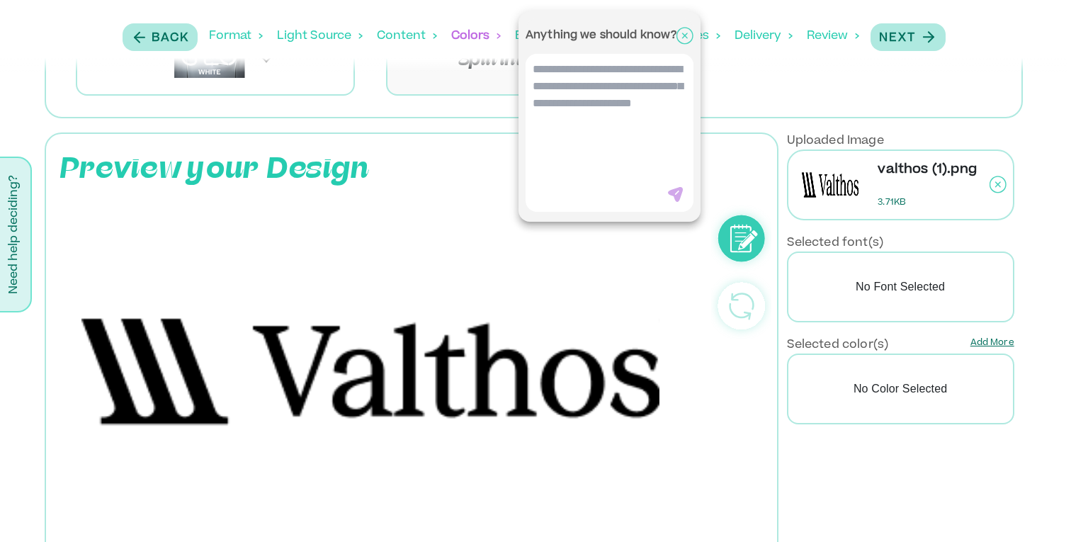
click at [689, 35] on icon at bounding box center [685, 35] width 17 height 35
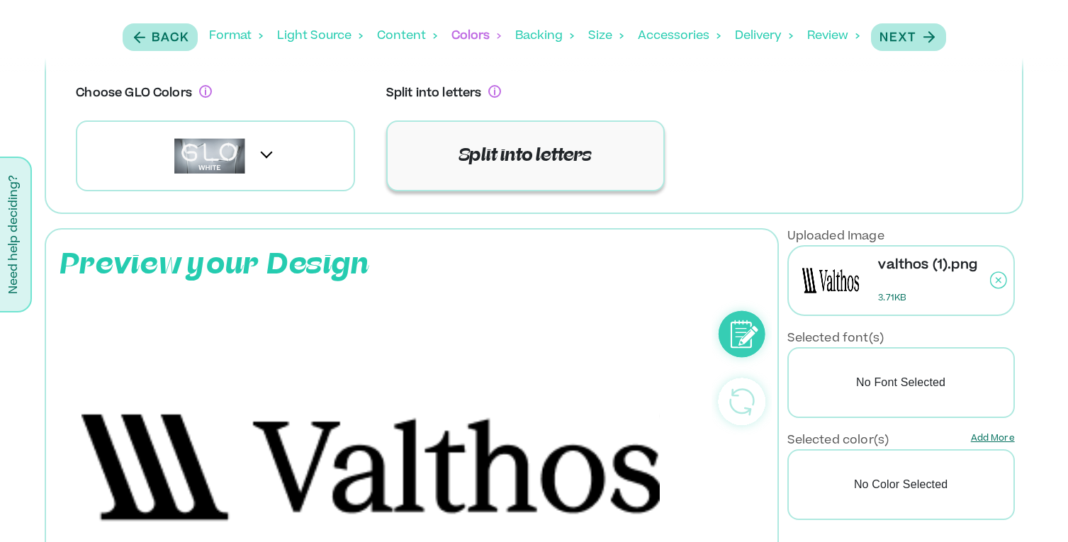
scroll to position [119, 0]
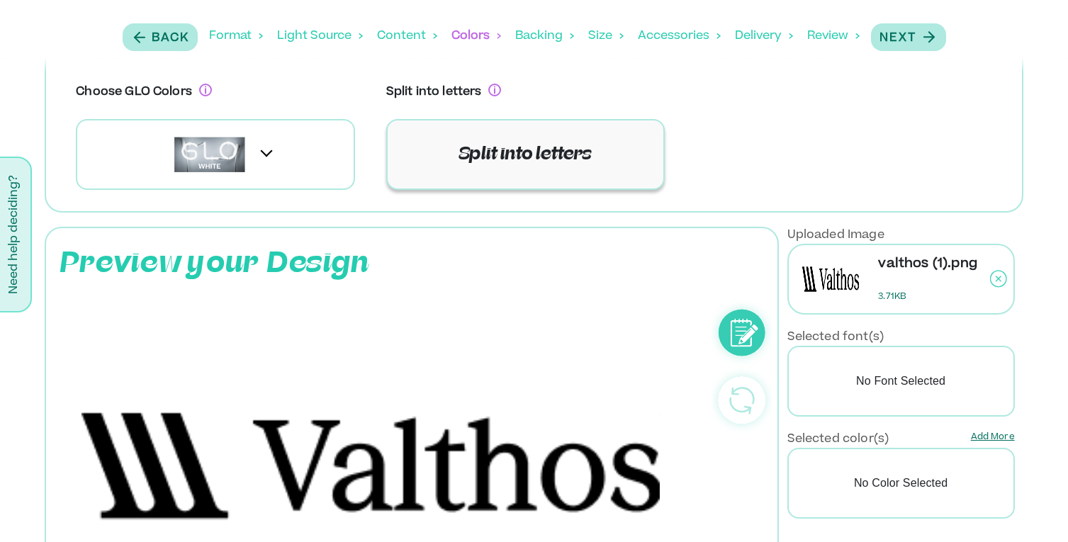
click at [523, 135] on div "Split into letters" at bounding box center [525, 154] width 279 height 71
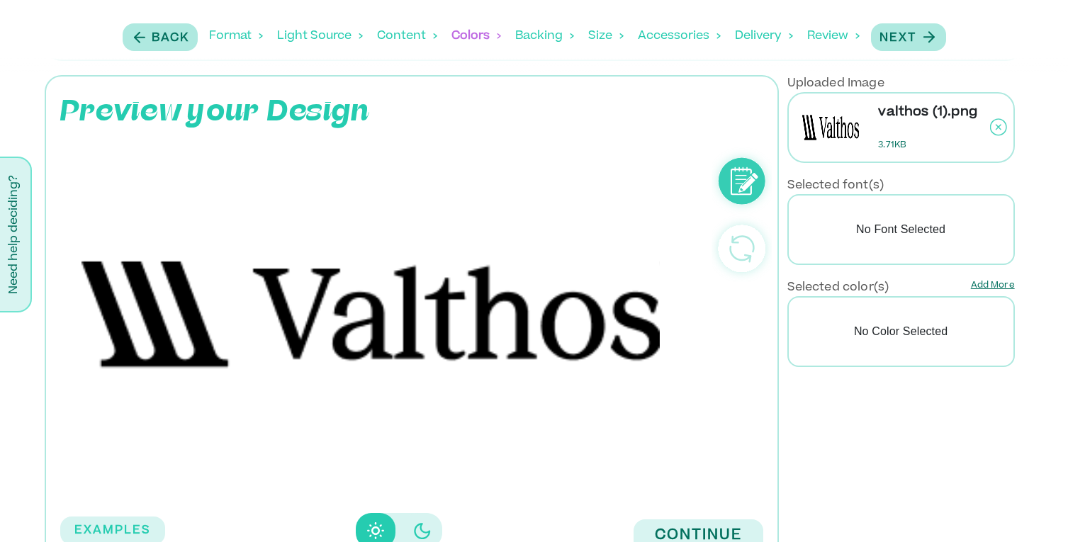
scroll to position [276, 0]
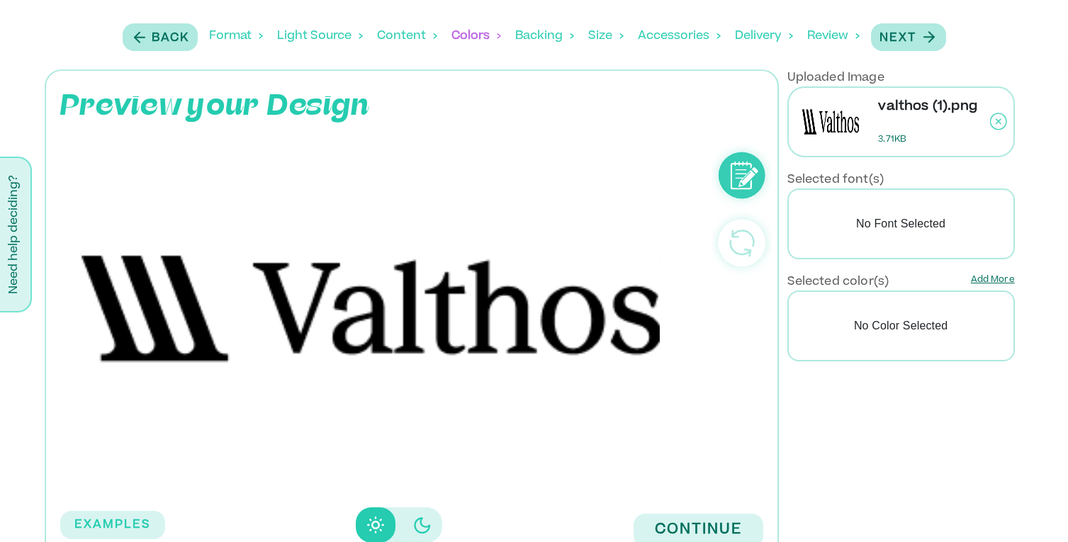
click at [985, 279] on p "Add More" at bounding box center [993, 282] width 44 height 17
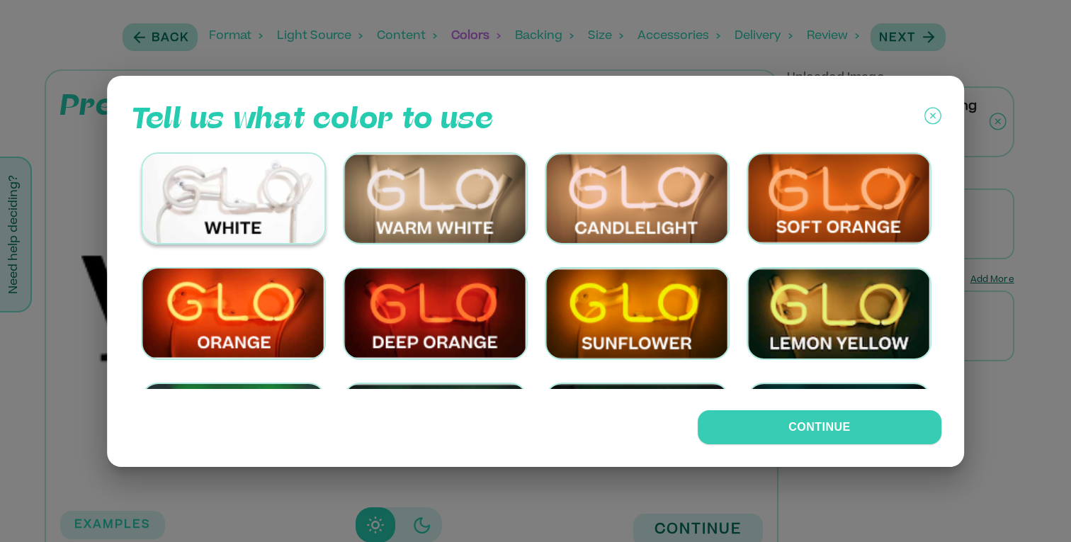
click at [246, 196] on img at bounding box center [233, 198] width 185 height 93
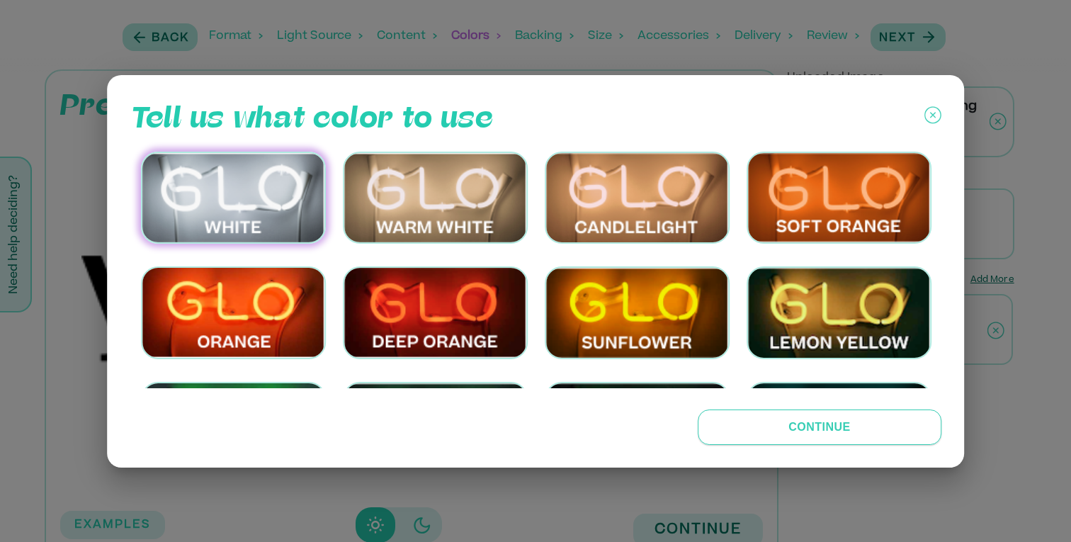
click at [772, 432] on button "Continue" at bounding box center [820, 427] width 244 height 35
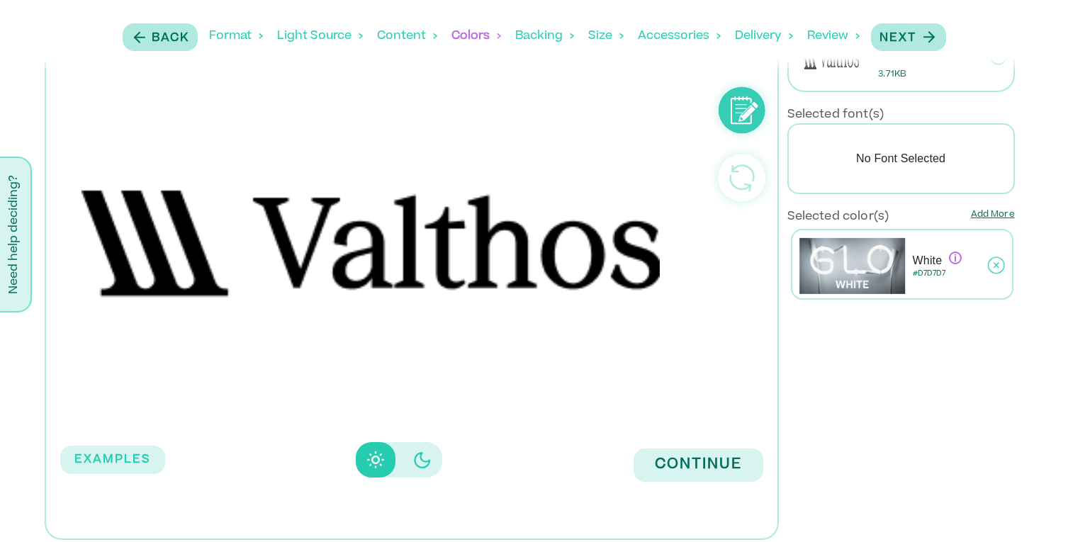
scroll to position [353, 0]
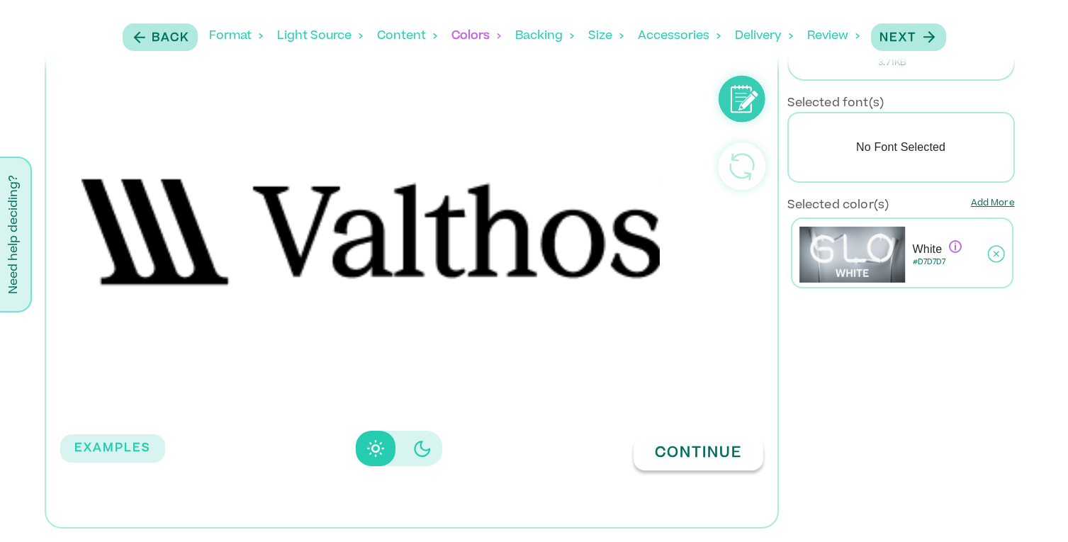
click at [715, 456] on button "Continue" at bounding box center [699, 453] width 130 height 33
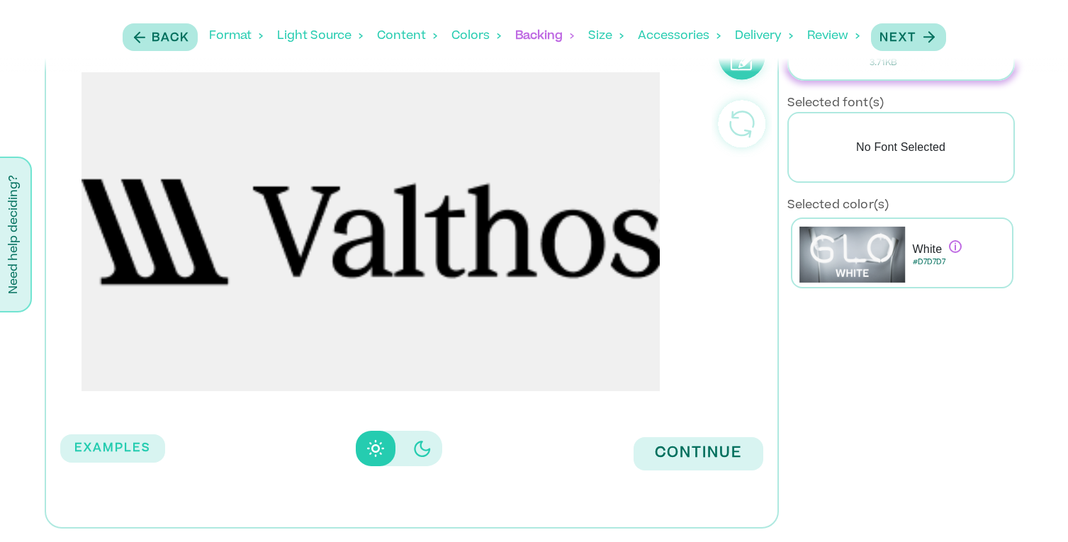
click at [715, 456] on button "Continue" at bounding box center [699, 453] width 130 height 33
click at [677, 452] on button "Continue" at bounding box center [699, 453] width 130 height 33
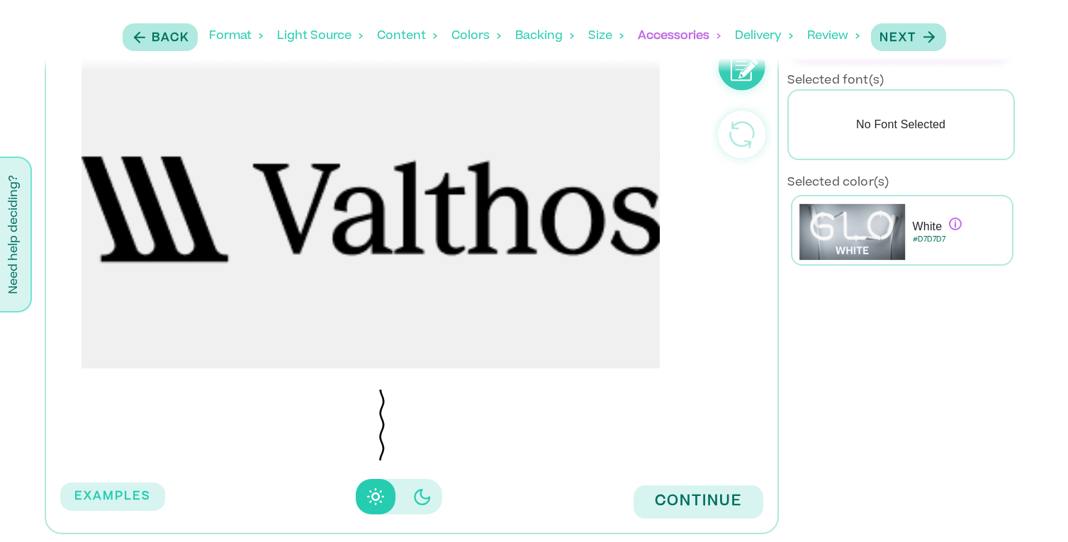
scroll to position [430, 0]
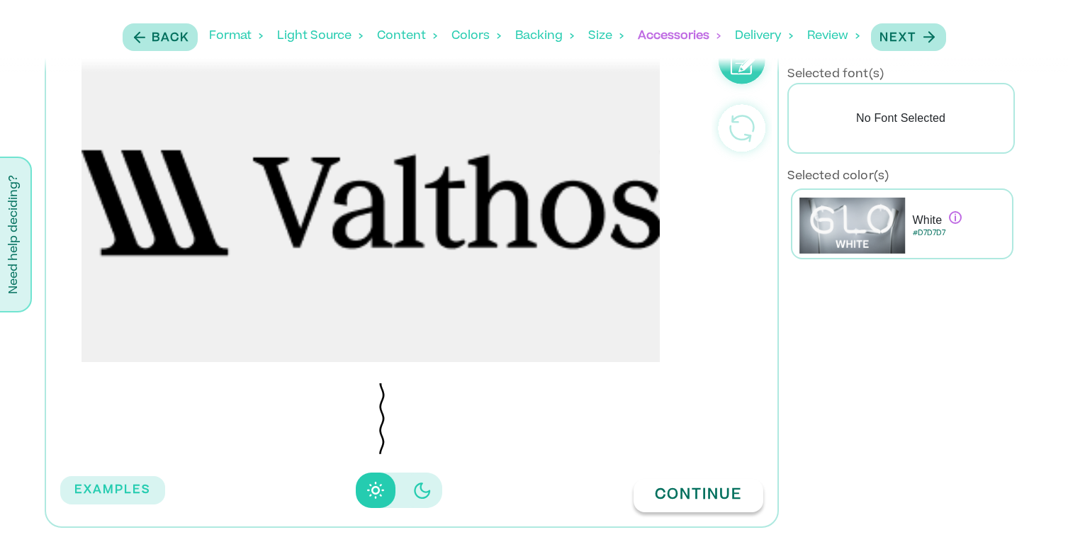
click at [699, 491] on button "Continue" at bounding box center [699, 495] width 130 height 33
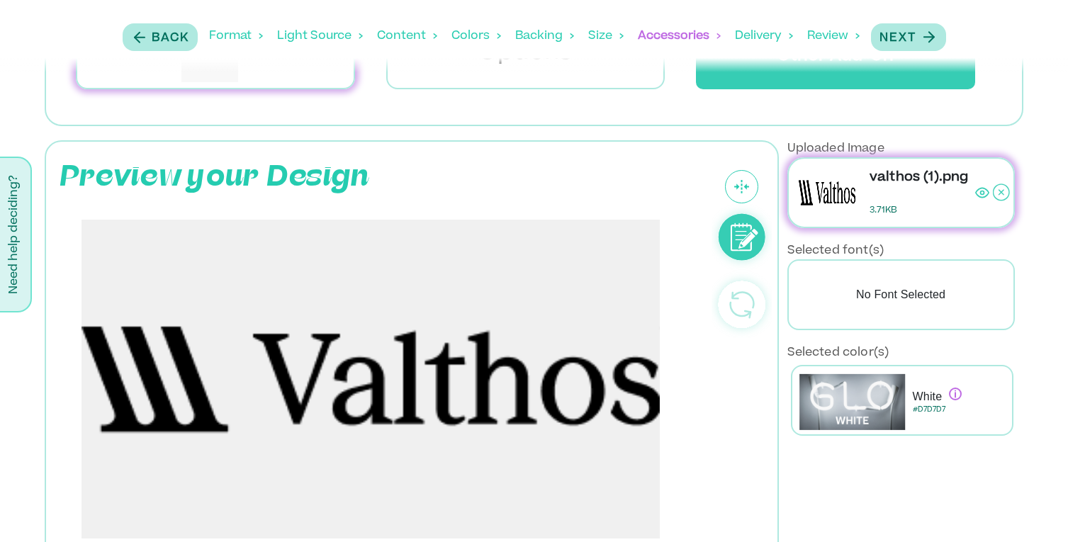
select select "**"
select select "********"
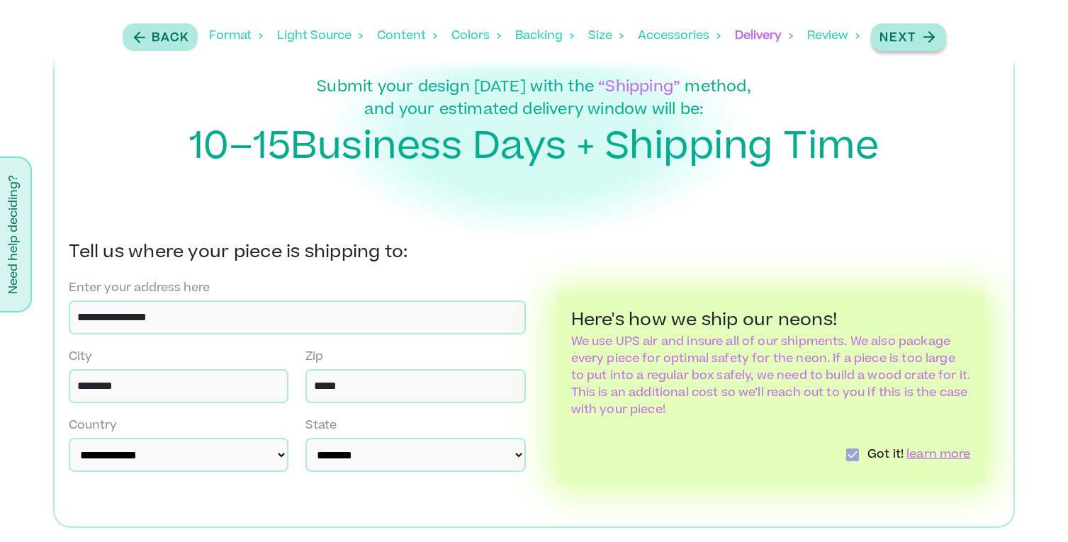
click at [912, 40] on p "Next" at bounding box center [897, 38] width 37 height 17
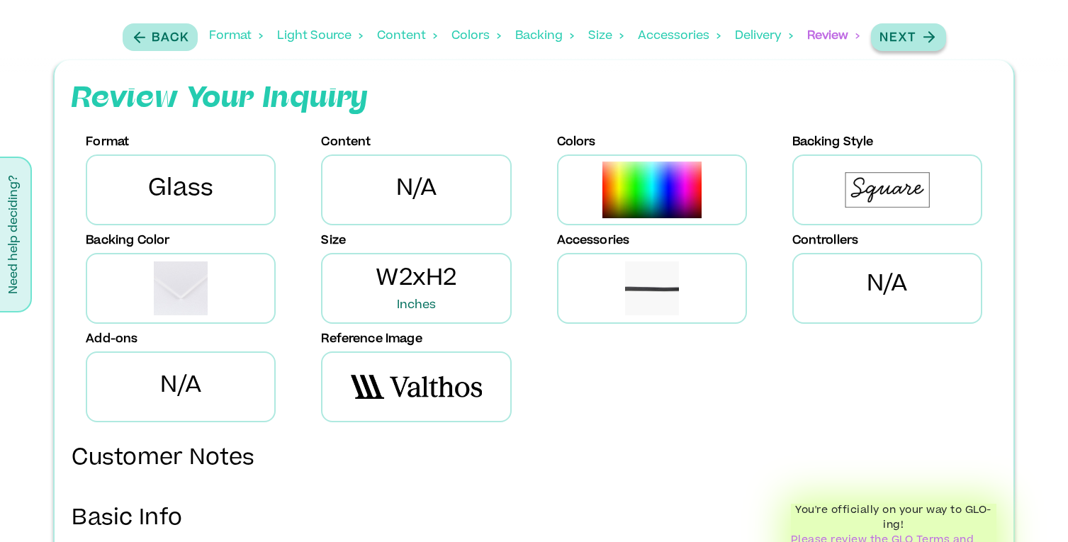
scroll to position [0, 0]
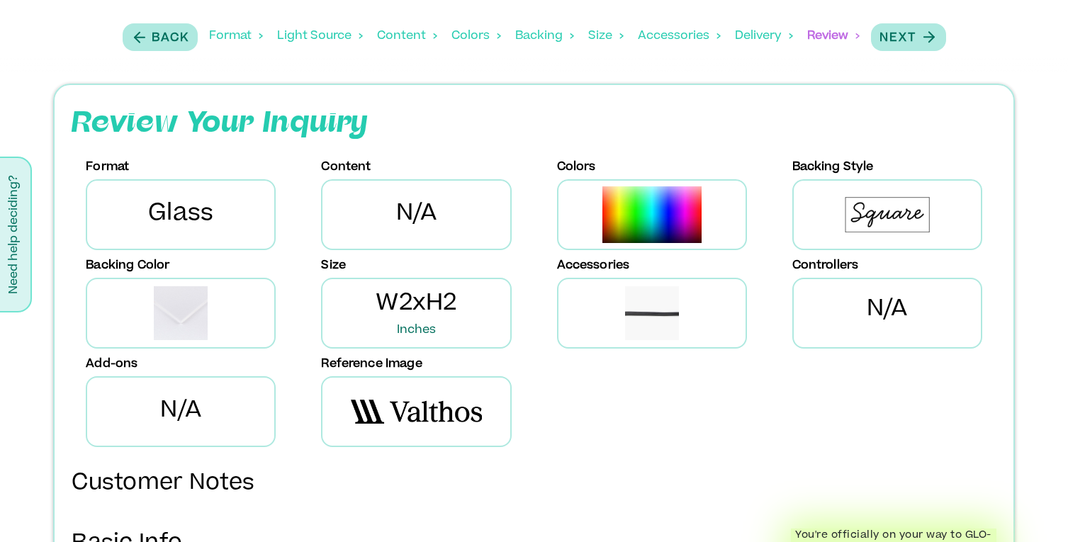
click at [406, 304] on span "W2xH2 Inches" at bounding box center [416, 313] width 81 height 51
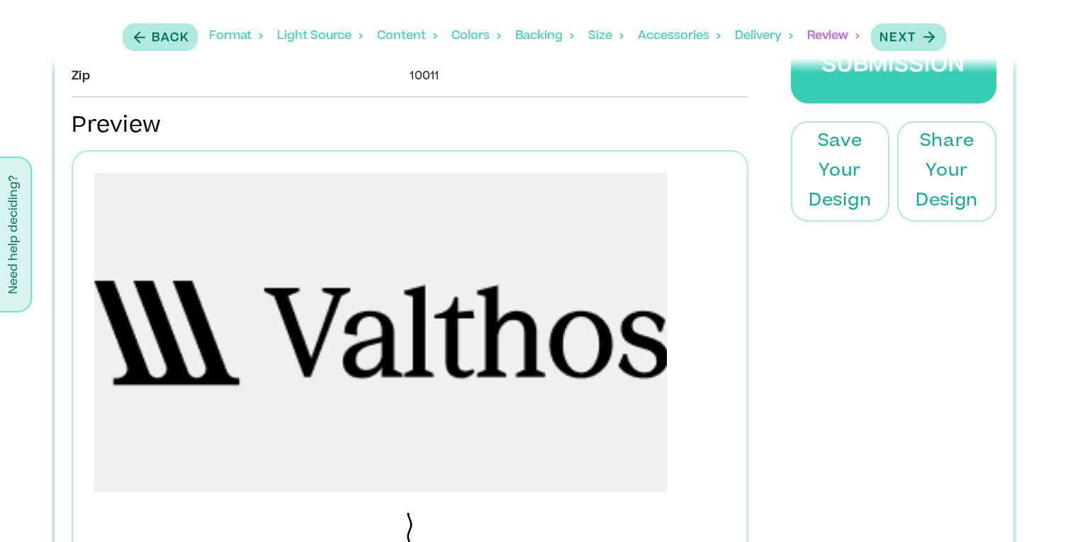
scroll to position [740, 0]
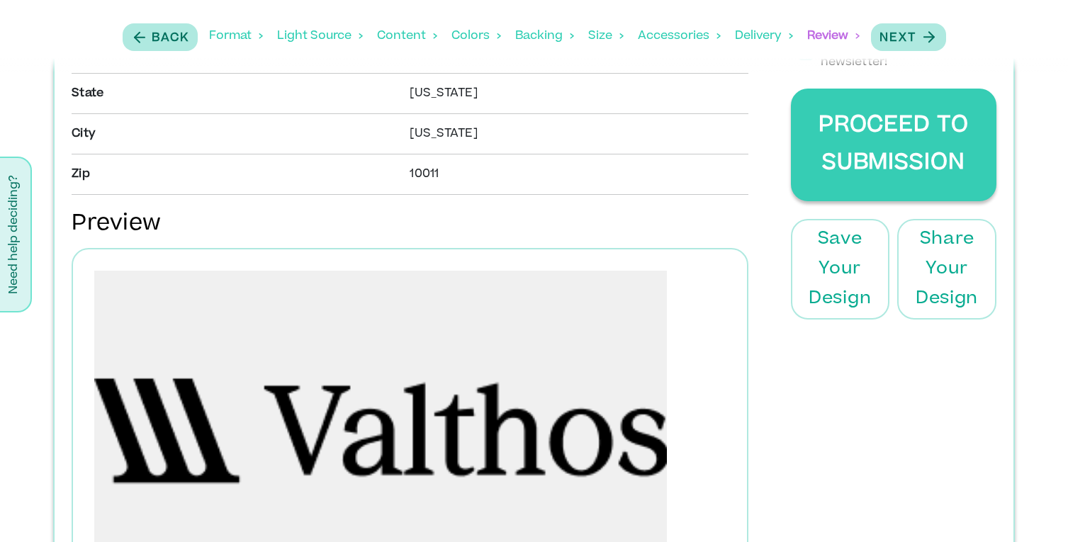
click at [891, 142] on button "Proceed to Submission" at bounding box center [894, 145] width 206 height 113
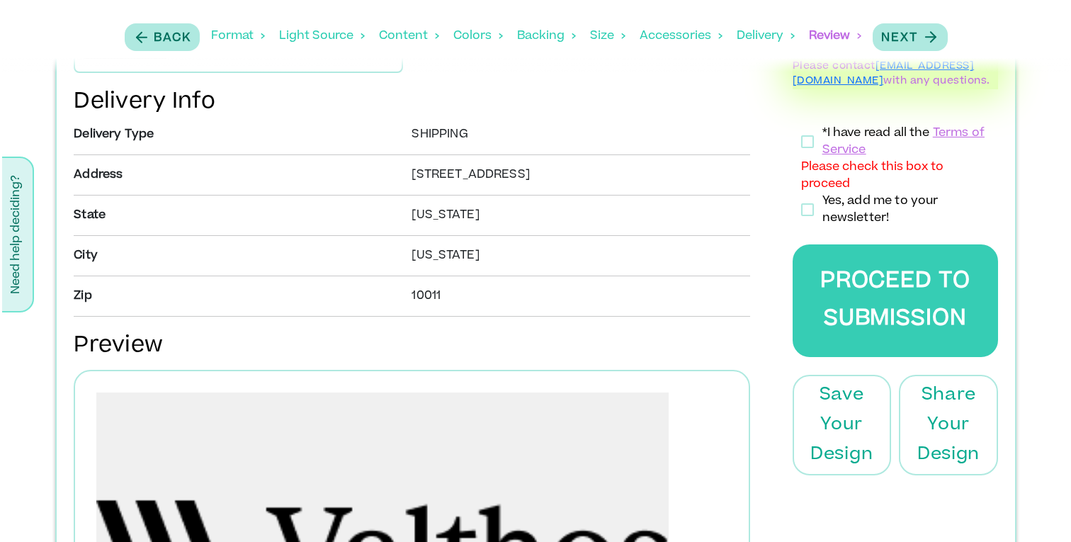
scroll to position [621, 0]
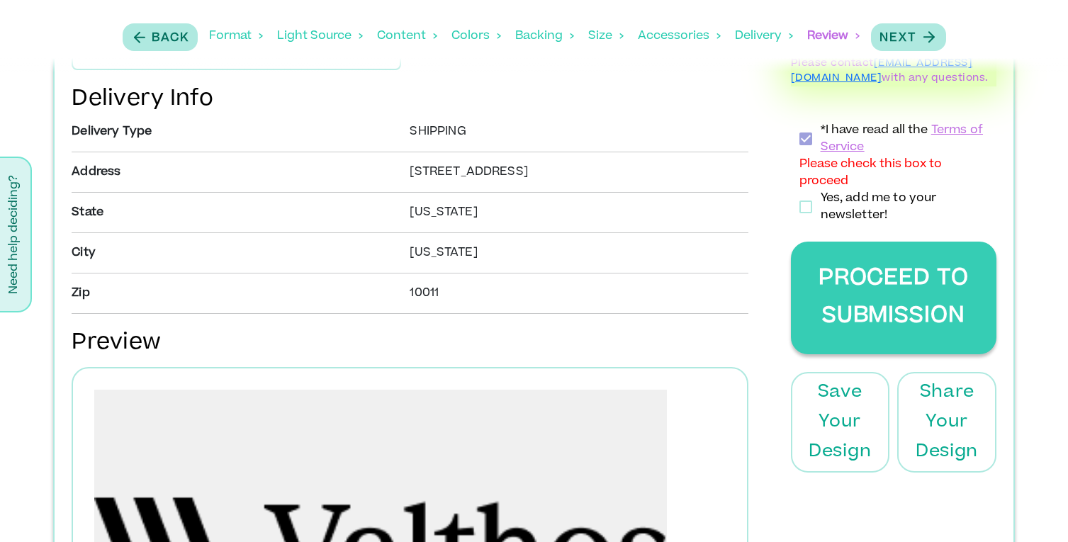
click at [850, 286] on button "Proceed to Submission" at bounding box center [894, 298] width 206 height 113
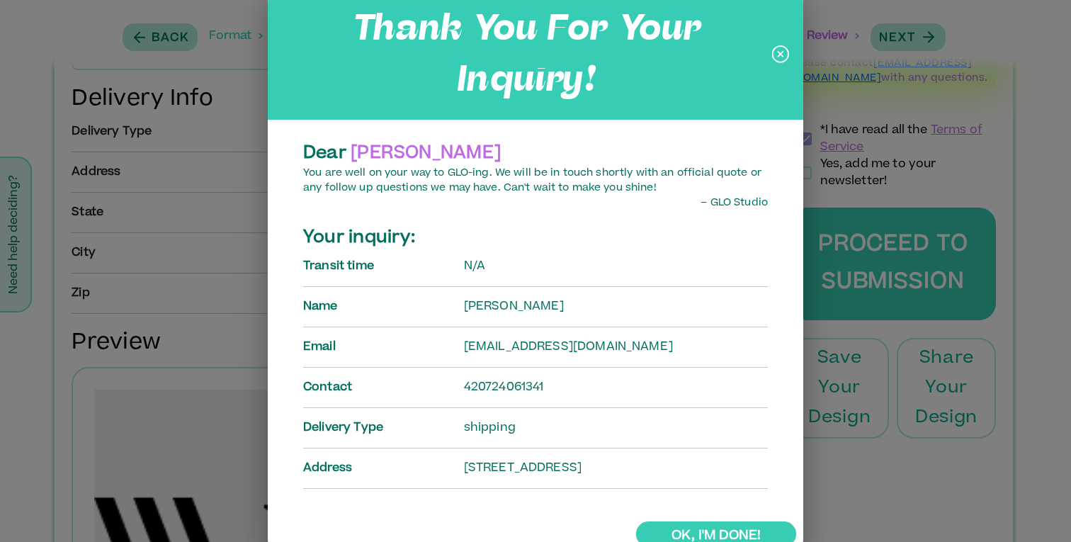
click at [702, 530] on link "Ok, I'm done!" at bounding box center [716, 534] width 160 height 25
